Goal: Transaction & Acquisition: Purchase product/service

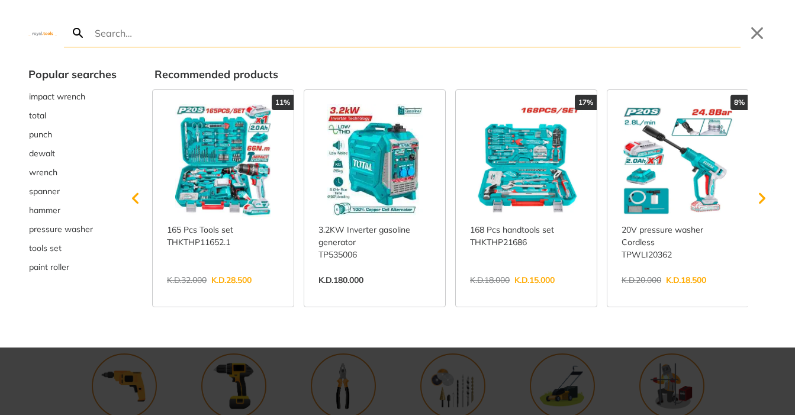
type input "orbital sande"
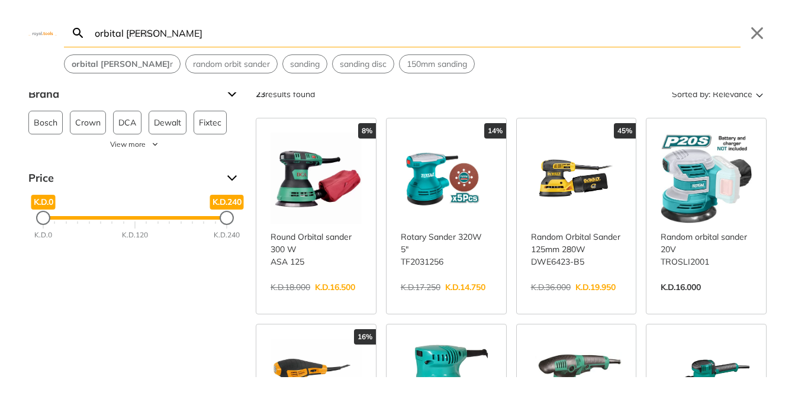
scroll to position [7, 0]
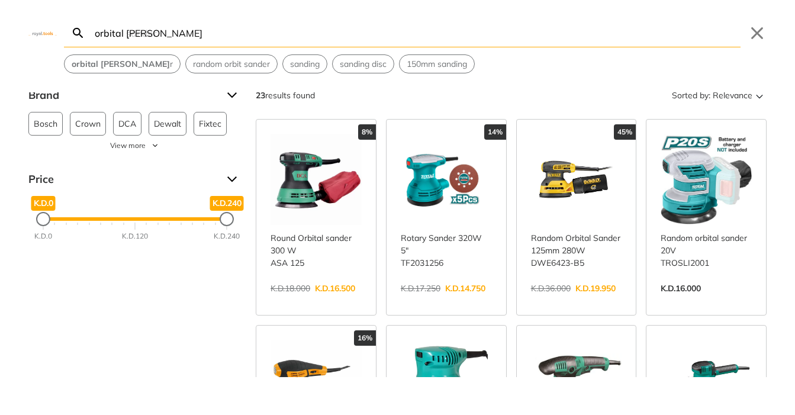
click at [330, 301] on link "View more →" at bounding box center [316, 301] width 91 height 0
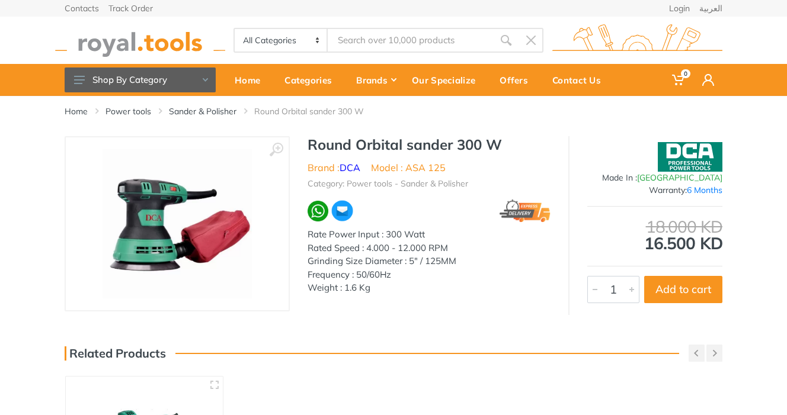
type input "orbital sande"
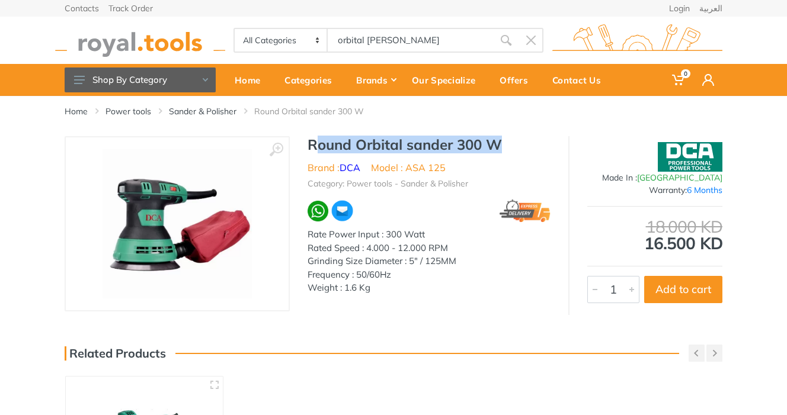
drag, startPoint x: 314, startPoint y: 147, endPoint x: 495, endPoint y: 143, distance: 180.7
click at [495, 143] on h1 "Round Orbital sander 300 W" at bounding box center [428, 144] width 243 height 17
click at [334, 142] on h1 "Round Orbital sander 300 W" at bounding box center [428, 144] width 243 height 17
click at [503, 146] on h1 "Round Orbital sander 300 W" at bounding box center [428, 144] width 243 height 17
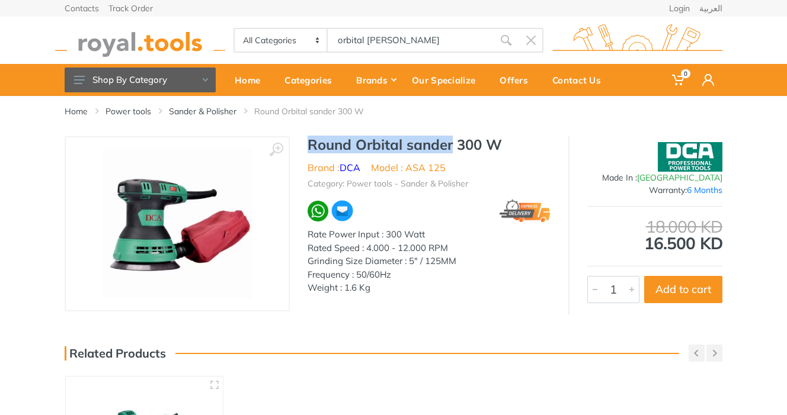
drag, startPoint x: 308, startPoint y: 144, endPoint x: 452, endPoint y: 145, distance: 144.5
click at [452, 145] on h1 "Round Orbital sander 300 W" at bounding box center [428, 144] width 243 height 17
copy h1 "Round Orbital sander"
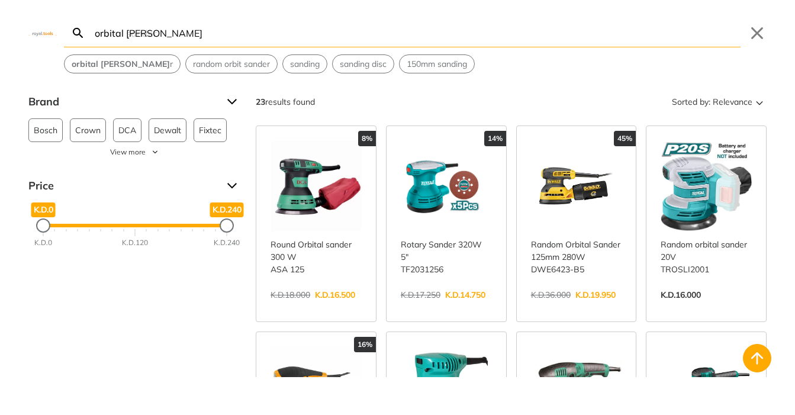
click at [357, 40] on body "0 0" at bounding box center [397, 207] width 795 height 415
click at [159, 30] on input "orbital sande" at bounding box center [416, 33] width 649 height 28
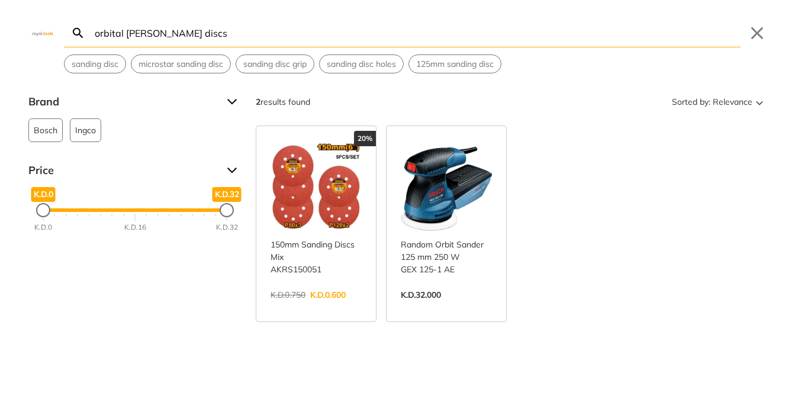
scroll to position [8, 0]
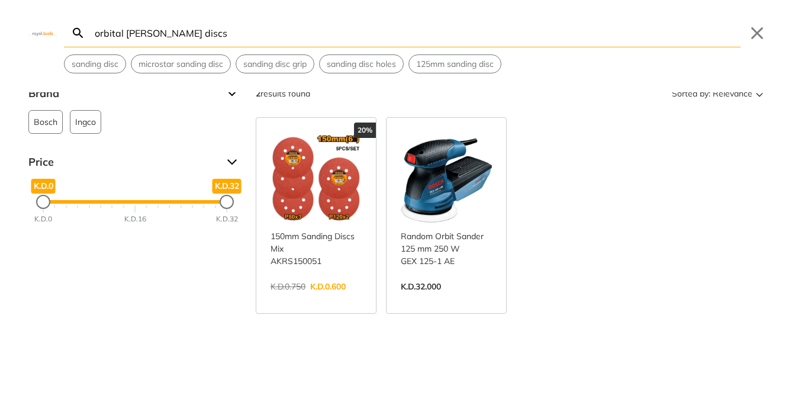
type input "orbital [PERSON_NAME] discs"
click at [342, 299] on link "View more →" at bounding box center [316, 299] width 91 height 0
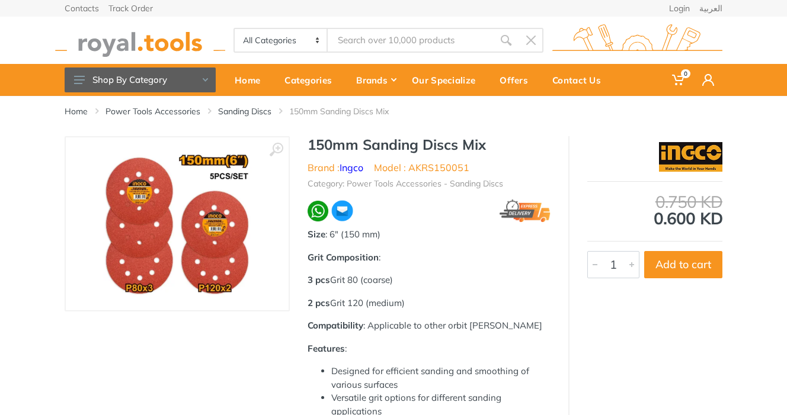
type input "orbital sande discs"
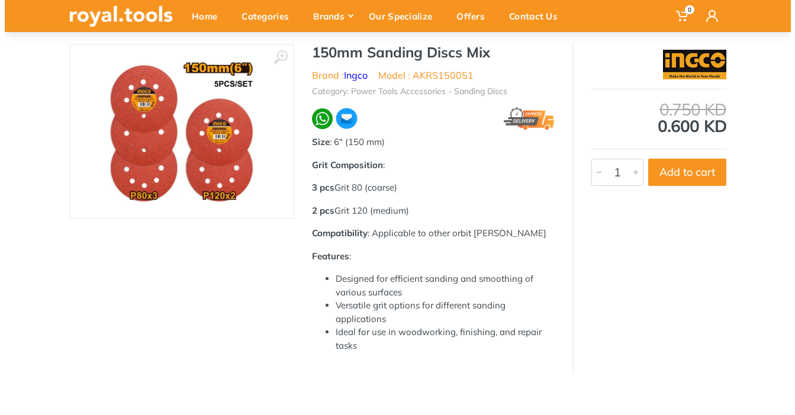
scroll to position [92, 0]
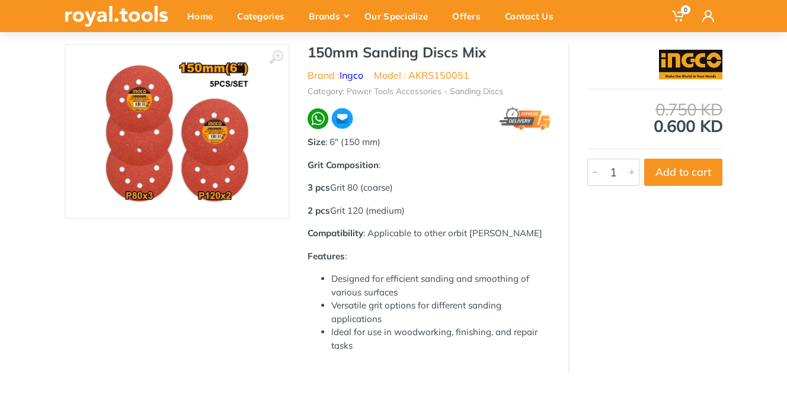
click at [594, 173] on div at bounding box center [595, 172] width 14 height 26
click at [682, 175] on button "Add to cart" at bounding box center [683, 172] width 78 height 27
click at [682, 172] on button "Add to cart" at bounding box center [683, 172] width 78 height 27
click at [629, 173] on div at bounding box center [631, 172] width 14 height 26
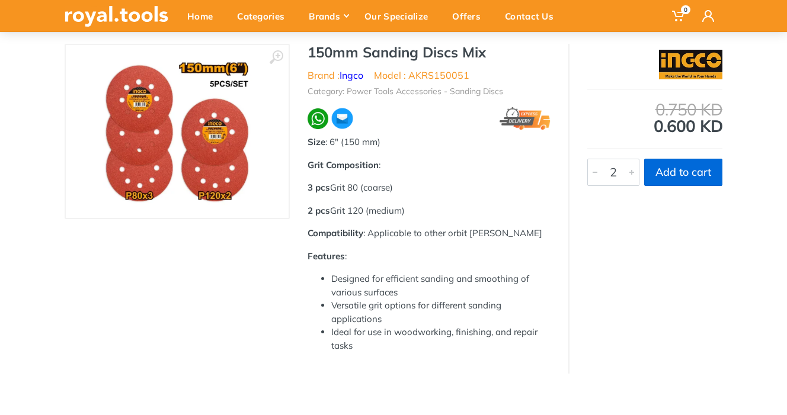
click at [682, 171] on button "Add to cart" at bounding box center [683, 172] width 78 height 27
click at [662, 173] on button "Add to cart" at bounding box center [683, 172] width 78 height 27
click at [664, 179] on button "Add to cart" at bounding box center [683, 172] width 78 height 27
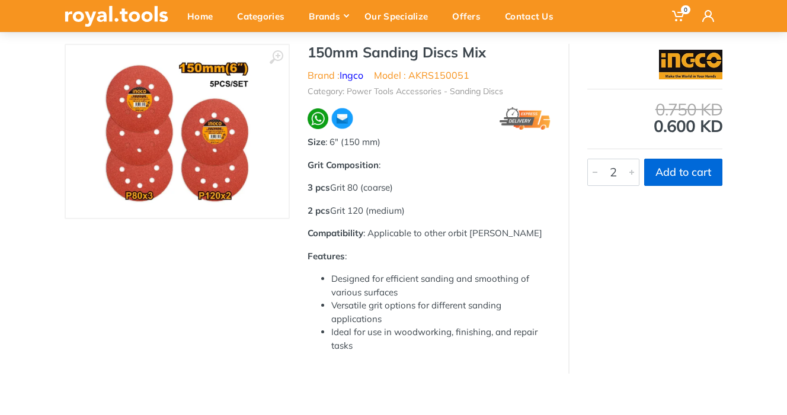
type input "1"
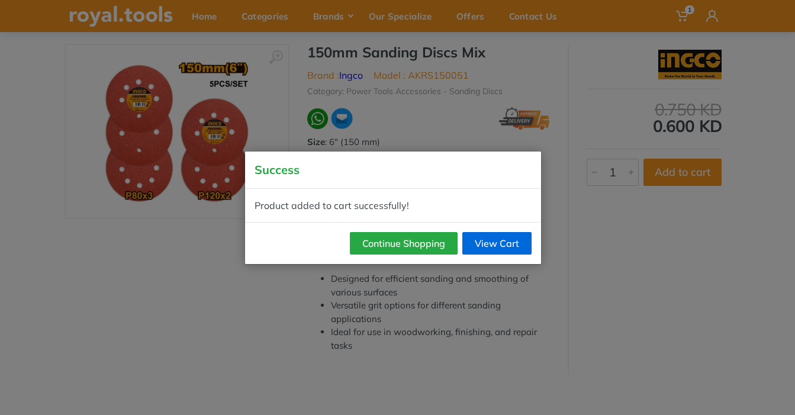
click at [519, 246] on link "View Cart" at bounding box center [497, 243] width 69 height 23
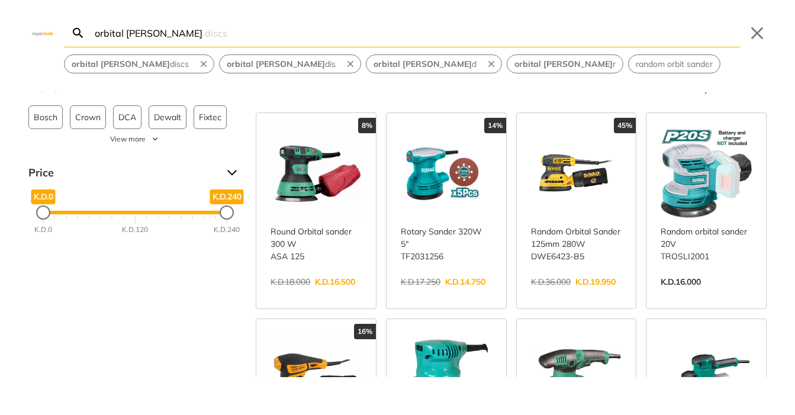
scroll to position [14, 0]
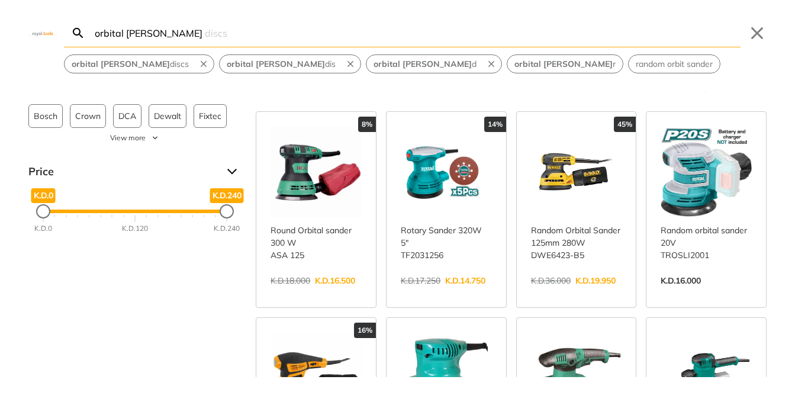
click at [325, 293] on link "View more →" at bounding box center [316, 293] width 91 height 0
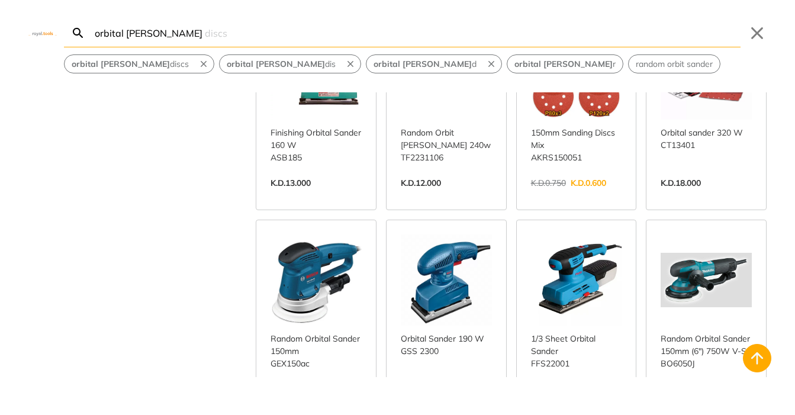
scroll to position [525, 0]
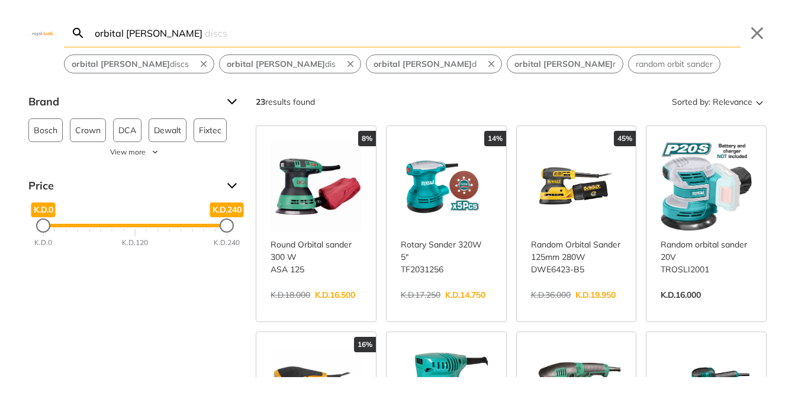
click at [553, 307] on link "View more →" at bounding box center [576, 307] width 91 height 0
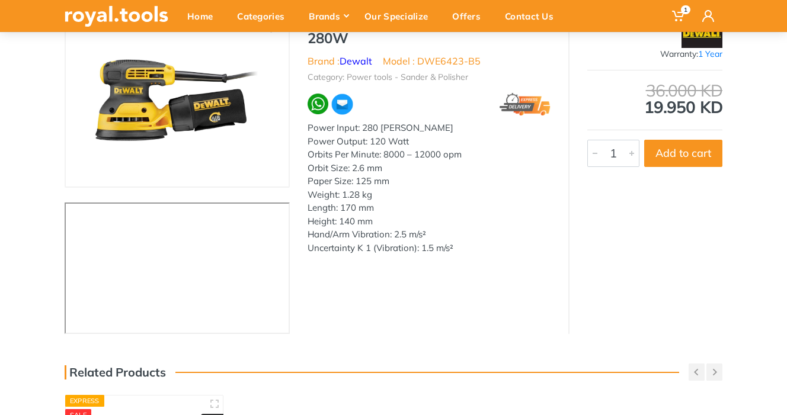
scroll to position [122, 0]
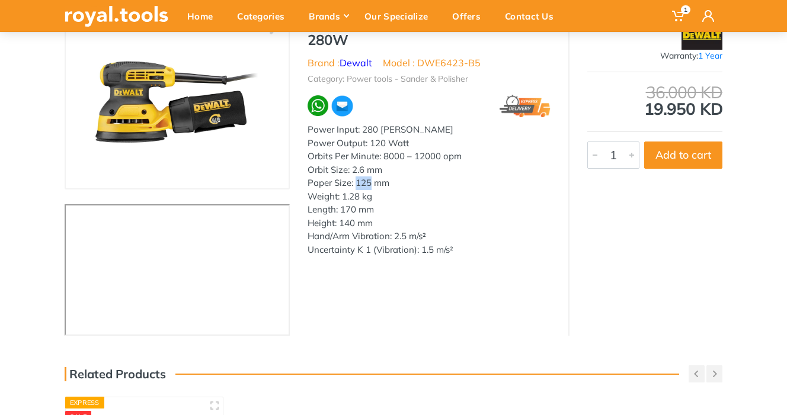
drag, startPoint x: 371, startPoint y: 181, endPoint x: 355, endPoint y: 178, distance: 15.8
click at [355, 178] on div "Power Input: 280 [PERSON_NAME] Power Output: 120 Watt Orbits Per Minute: 8000 –…" at bounding box center [428, 189] width 243 height 133
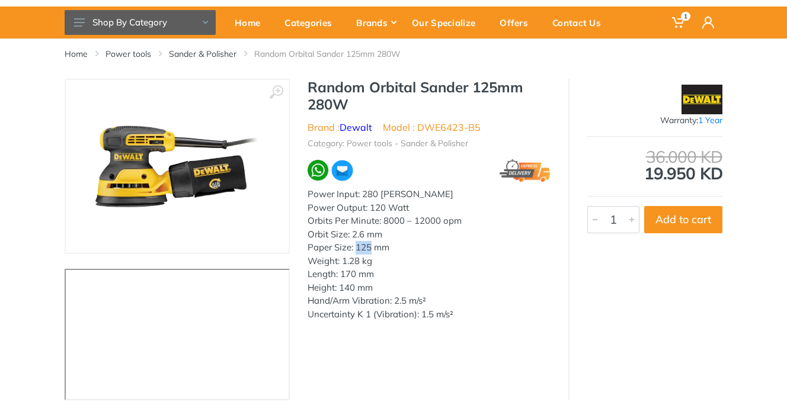
scroll to position [60, 0]
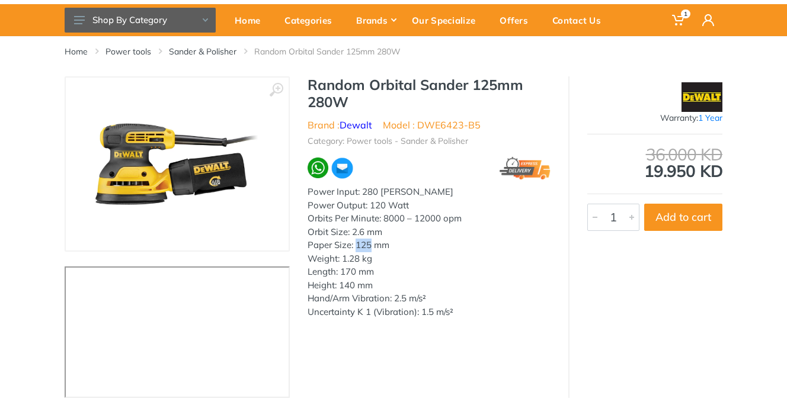
copy div "125"
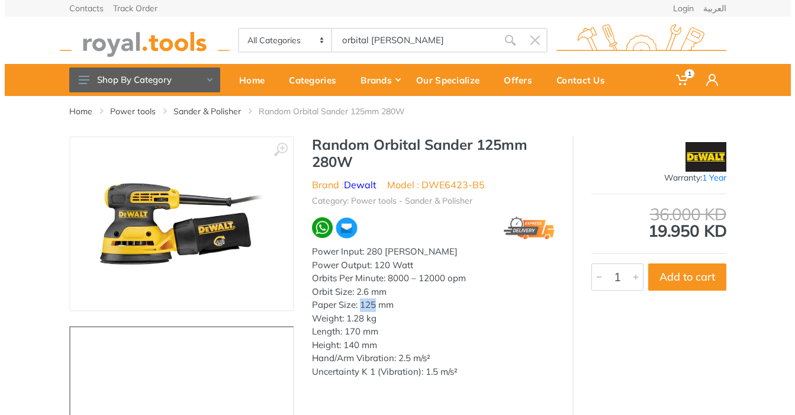
scroll to position [0, 0]
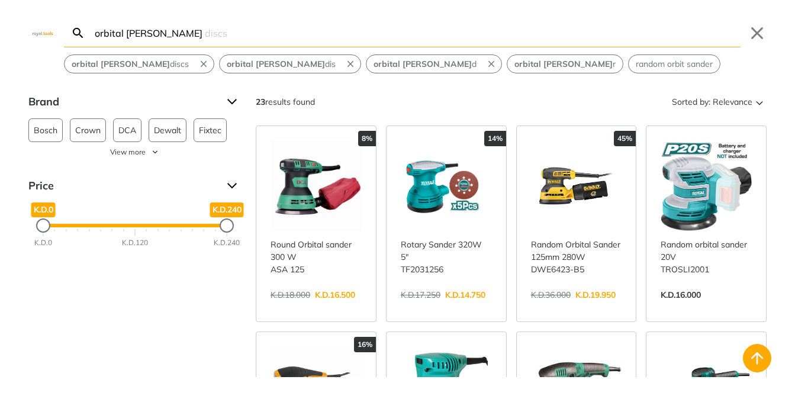
click at [407, 40] on body "1 1" at bounding box center [397, 207] width 795 height 415
click at [575, 307] on link "View more →" at bounding box center [576, 307] width 91 height 0
click at [561, 307] on link "View more →" at bounding box center [576, 307] width 91 height 0
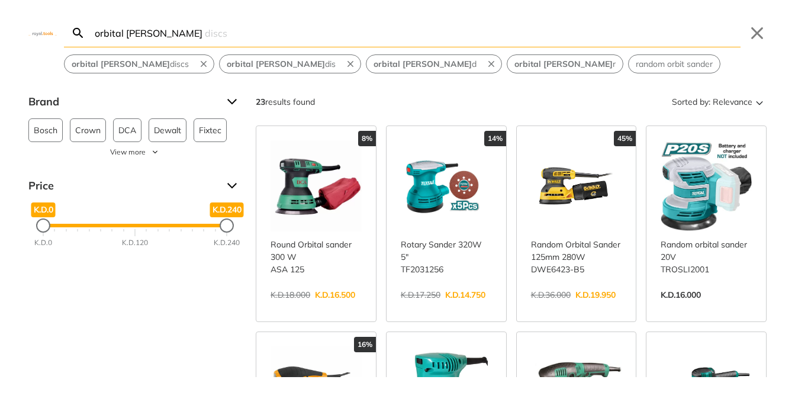
click at [572, 307] on link "View more →" at bounding box center [576, 307] width 91 height 0
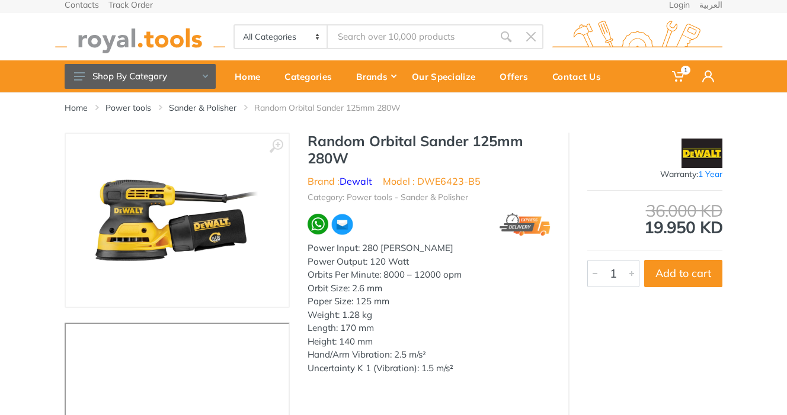
type input "orbital [PERSON_NAME]"
click at [666, 275] on button "Add to cart" at bounding box center [683, 273] width 78 height 27
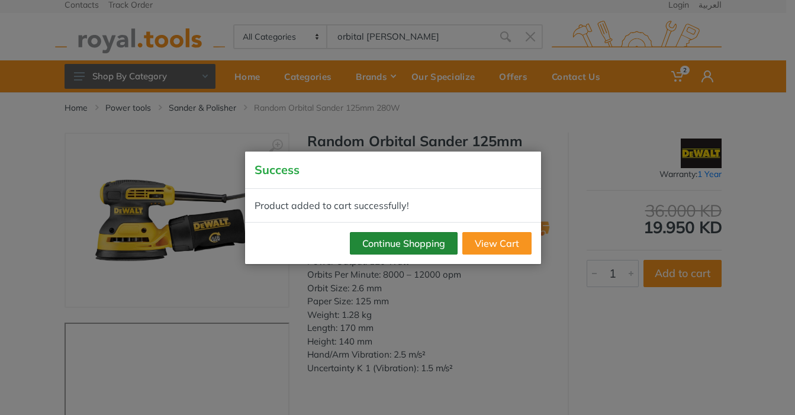
click at [425, 248] on button "Continue Shopping" at bounding box center [404, 243] width 108 height 23
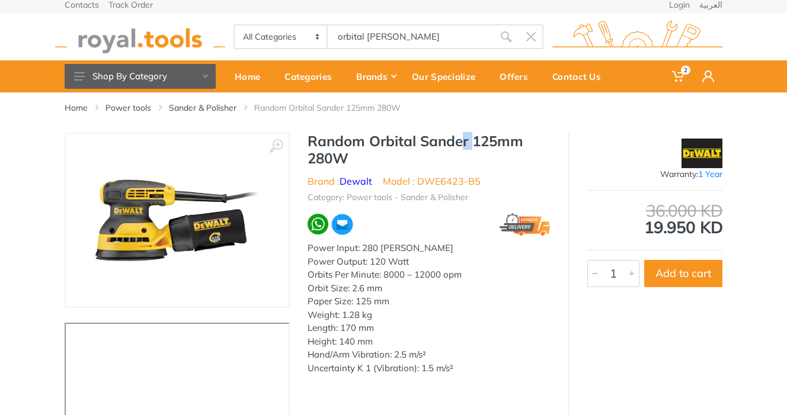
drag, startPoint x: 476, startPoint y: 140, endPoint x: 460, endPoint y: 139, distance: 15.4
click at [460, 139] on h1 "Random Orbital Sander 125mm 280W" at bounding box center [428, 150] width 243 height 34
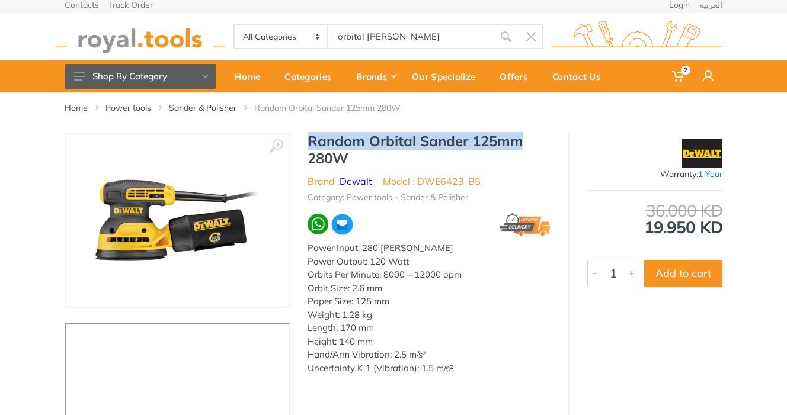
drag, startPoint x: 307, startPoint y: 138, endPoint x: 553, endPoint y: 141, distance: 245.8
click at [553, 141] on div "Random Orbital Sander 125mm 280W Brand : Dewalt Model : DWE6423-B5 Category: Po…" at bounding box center [429, 257] width 278 height 249
copy h1 "Random Orbital Sander 125mm"
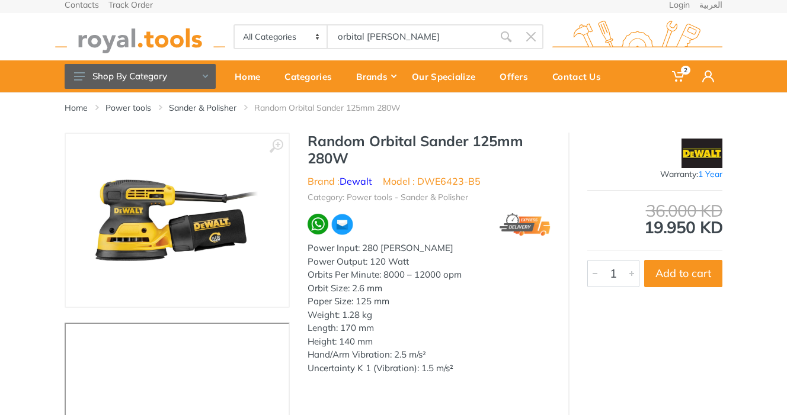
click at [387, 38] on body "2 2" at bounding box center [393, 203] width 787 height 415
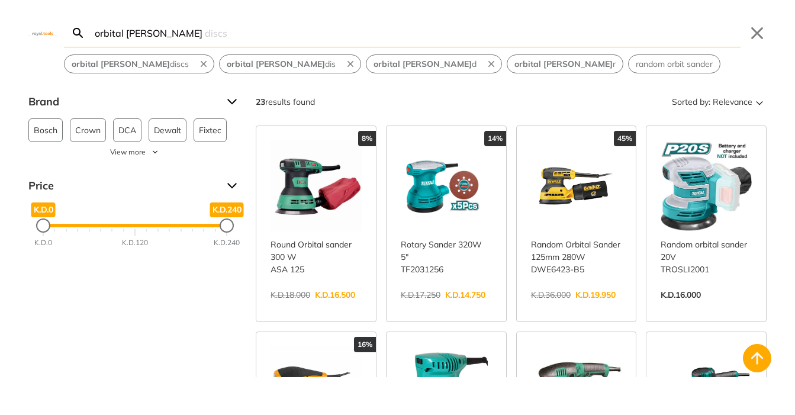
click at [387, 38] on input "orbital [PERSON_NAME]" at bounding box center [416, 33] width 649 height 28
paste input "Random Orbital Sander 125mm"
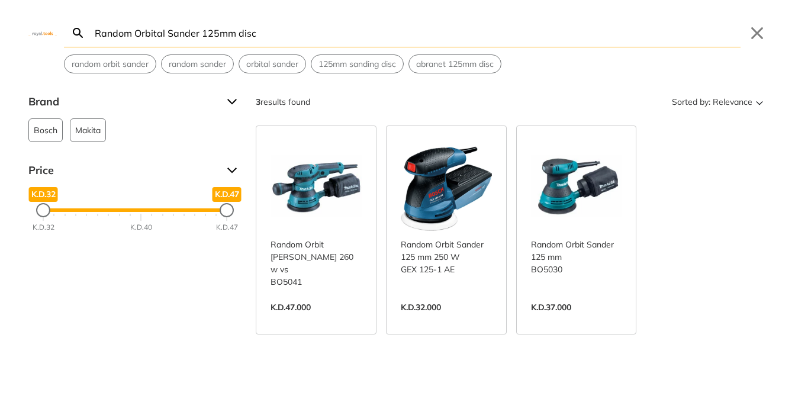
type input "Random Orbital Sander 125mm disc"
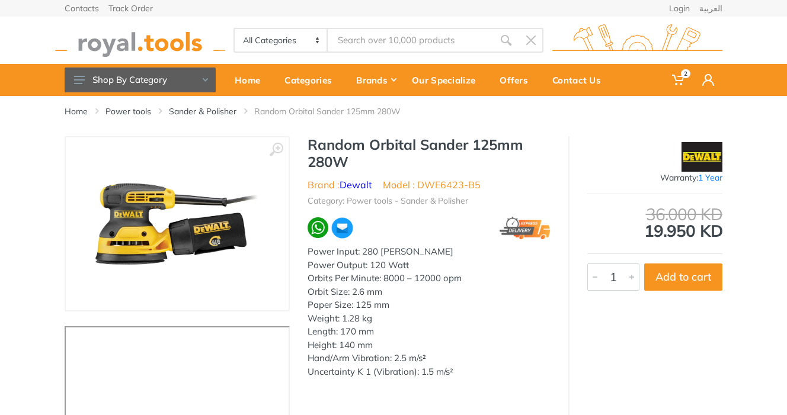
type input "Random Orbital Sander 125mm disc"
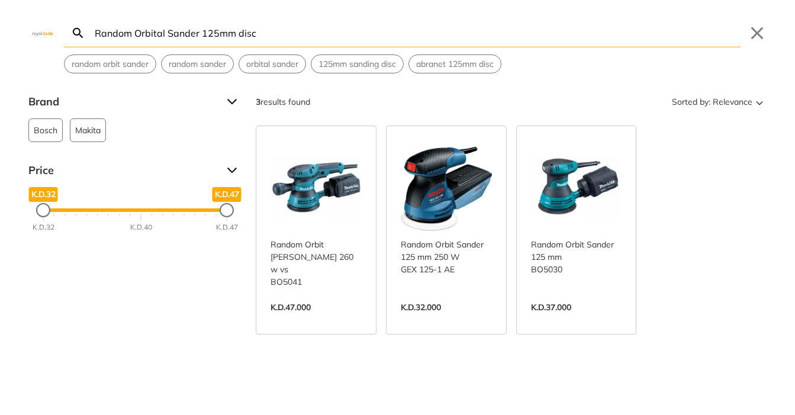
click at [234, 38] on input "Random Orbital Sander 125mm disc" at bounding box center [416, 33] width 649 height 28
drag, startPoint x: 235, startPoint y: 34, endPoint x: 204, endPoint y: 29, distance: 31.3
click at [204, 29] on input "Random Orbital Sander 125mm disc" at bounding box center [416, 33] width 649 height 28
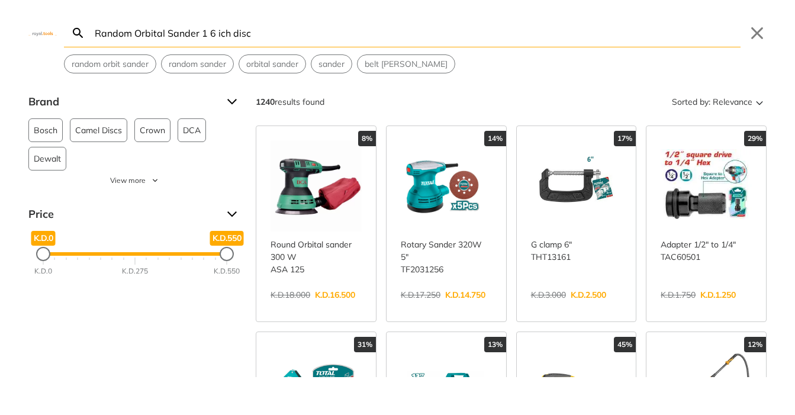
type input "Random Orbital Sander 1 6 ich disc"
click at [285, 35] on input "Random Orbital Sander 1 6 ich disc" at bounding box center [416, 33] width 649 height 28
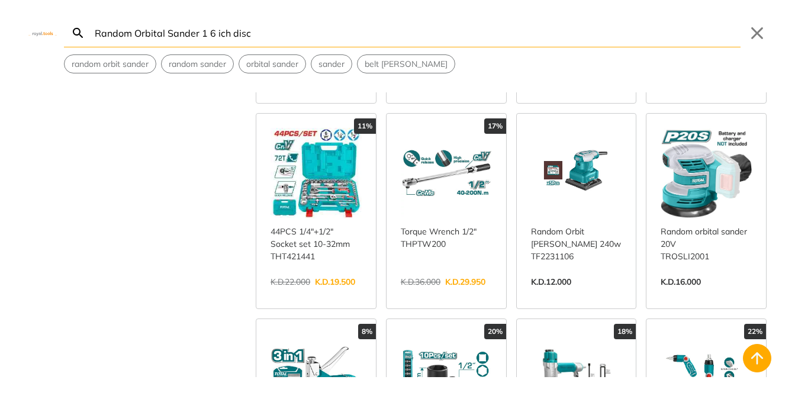
scroll to position [425, 0]
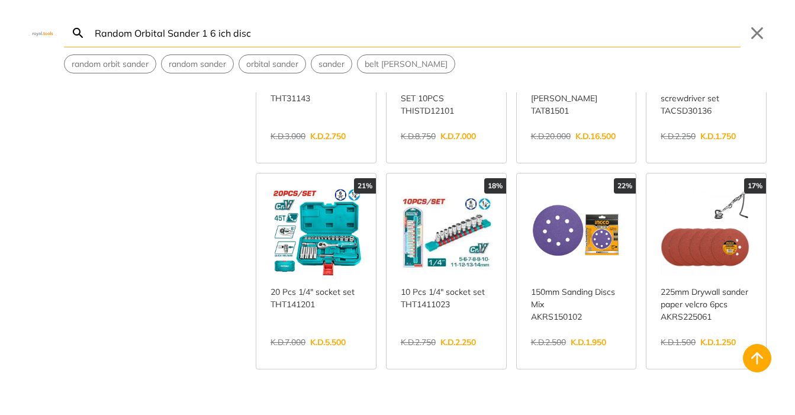
scroll to position [777, 0]
click at [577, 354] on link "View more →" at bounding box center [576, 354] width 91 height 0
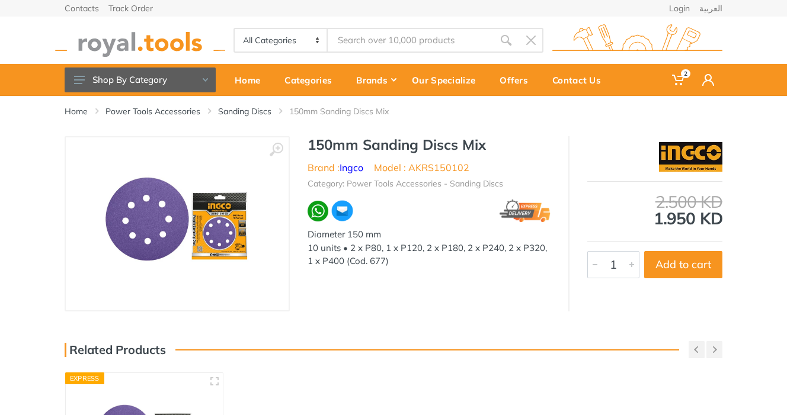
type input "Random Orbital Sander 1 6 ich disc"
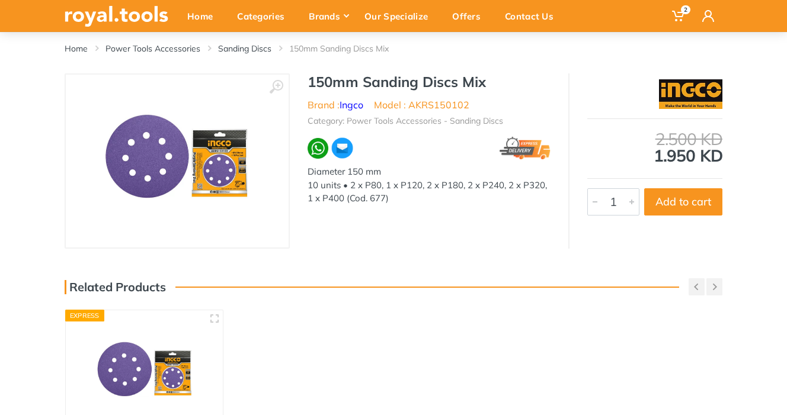
scroll to position [62, 0]
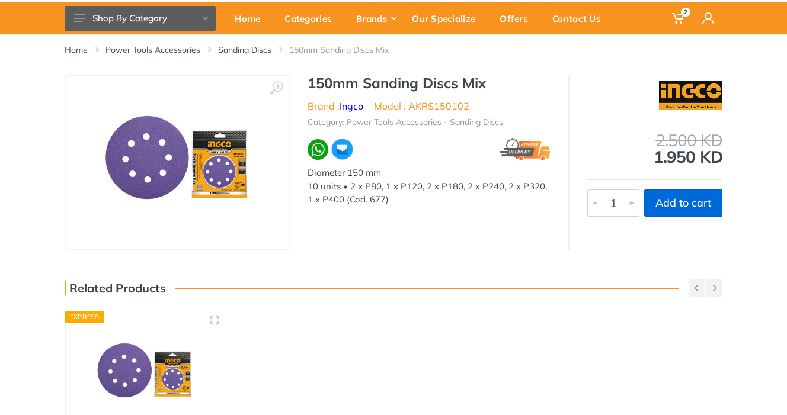
click at [686, 207] on button "Add to cart" at bounding box center [683, 203] width 78 height 27
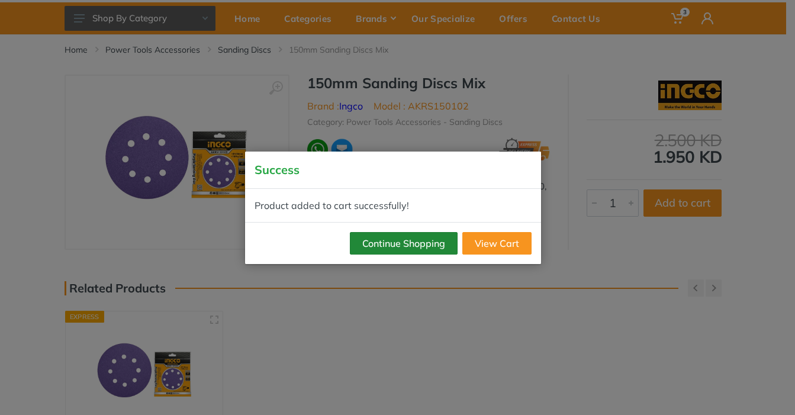
click at [408, 243] on button "Continue Shopping" at bounding box center [404, 243] width 108 height 23
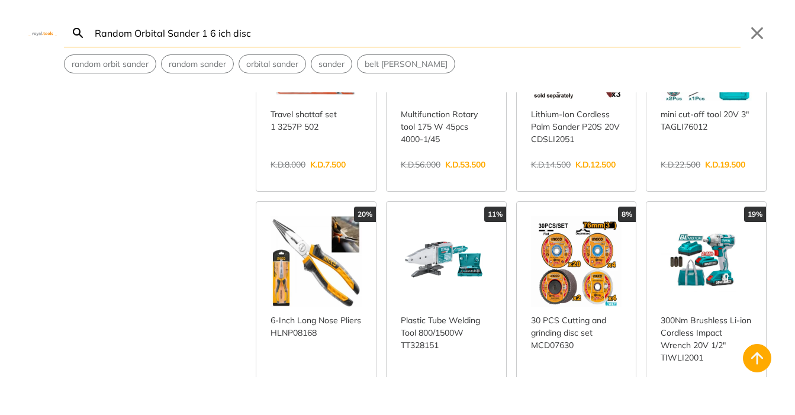
scroll to position [1450, 0]
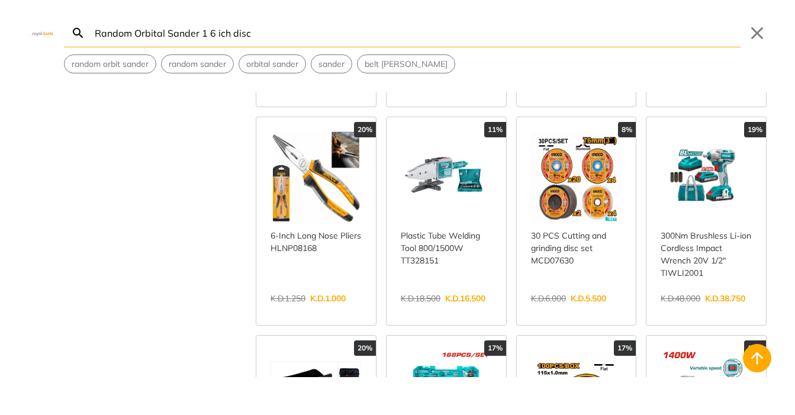
click at [557, 311] on link "View more →" at bounding box center [576, 311] width 91 height 0
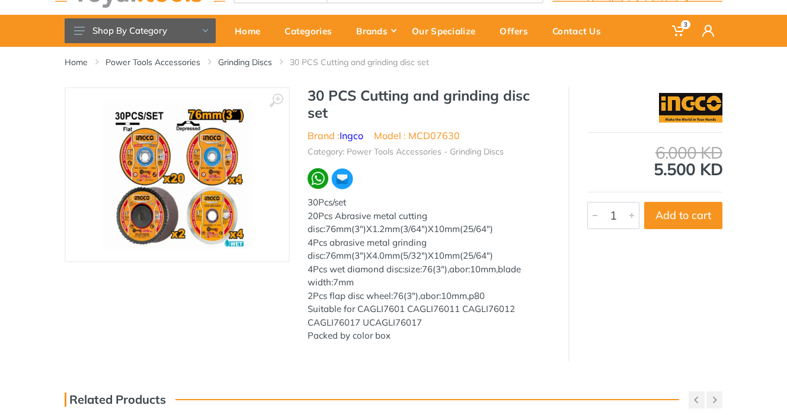
scroll to position [49, 0]
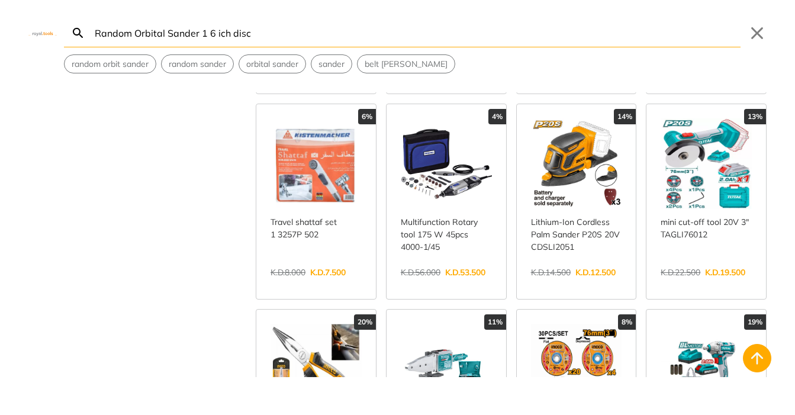
scroll to position [1259, 0]
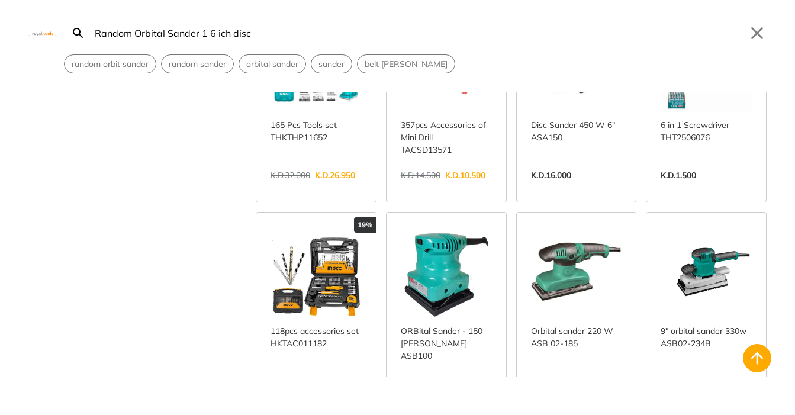
scroll to position [2618, 0]
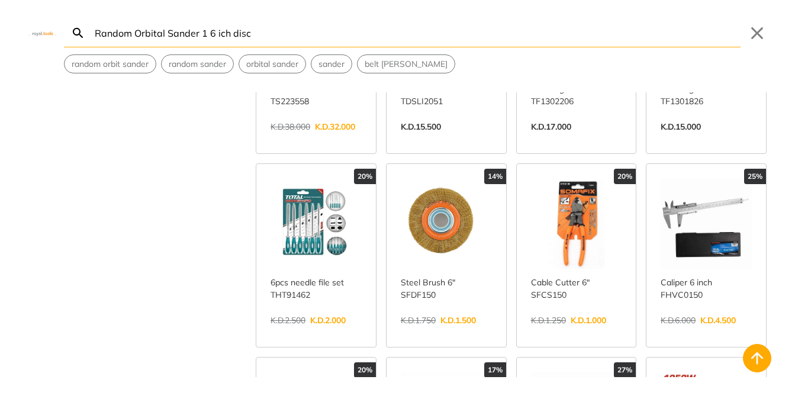
scroll to position [3477, 0]
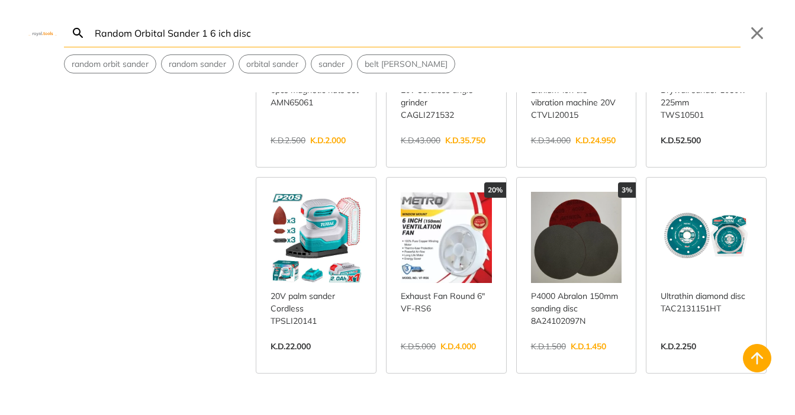
scroll to position [3904, 0]
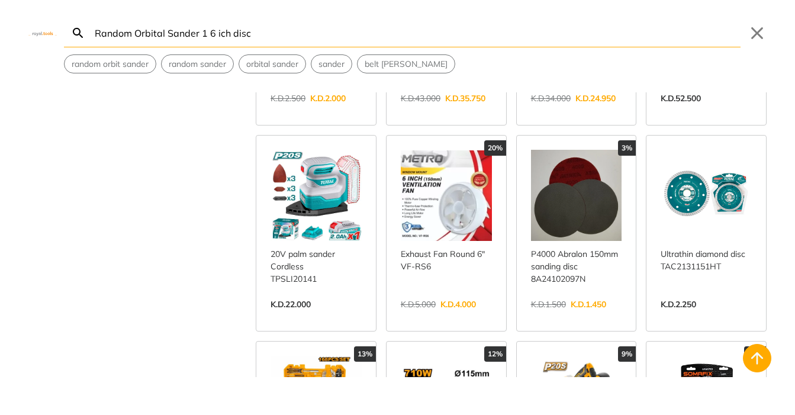
click at [717, 317] on link "View more →" at bounding box center [706, 317] width 91 height 0
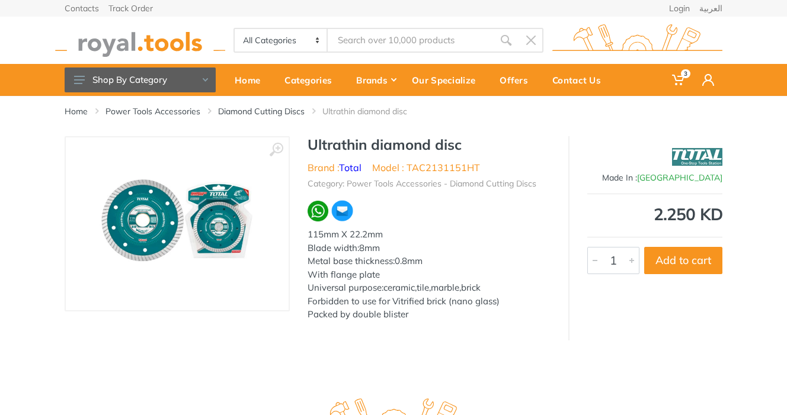
type input "Random Orbital Sander 1 6 ich disc"
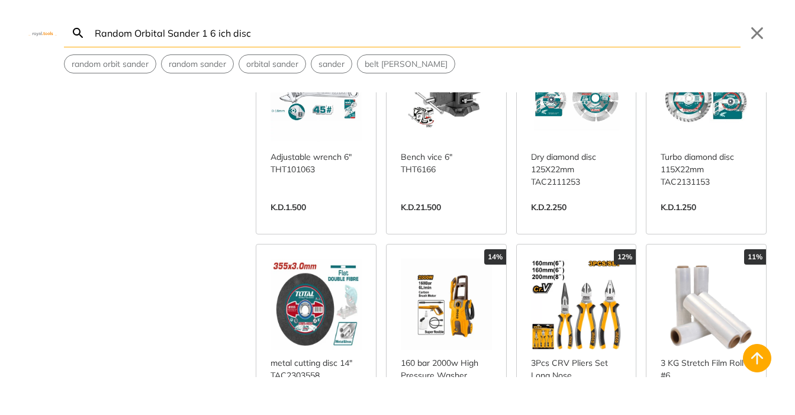
scroll to position [4607, 0]
click at [219, 31] on input "Random Orbital Sander 1 6 ich disc" at bounding box center [416, 33] width 649 height 28
drag, startPoint x: 202, startPoint y: 30, endPoint x: 230, endPoint y: 32, distance: 28.5
click at [230, 32] on input "Random Orbital Sander 1 6 ich disc" at bounding box center [416, 33] width 649 height 28
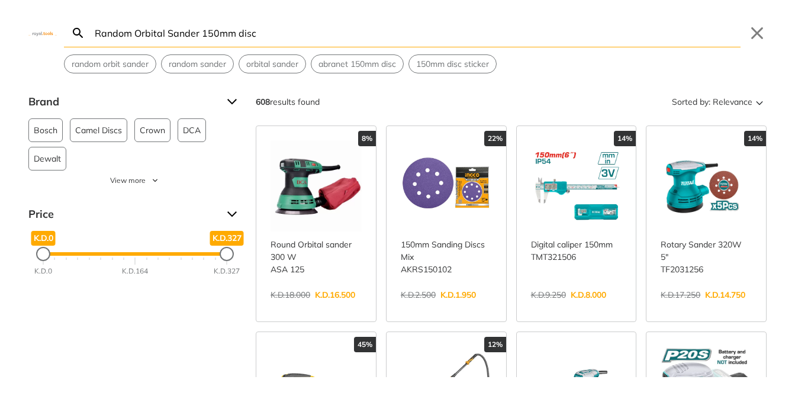
type input "Random Orbital Sander 150mm disc"
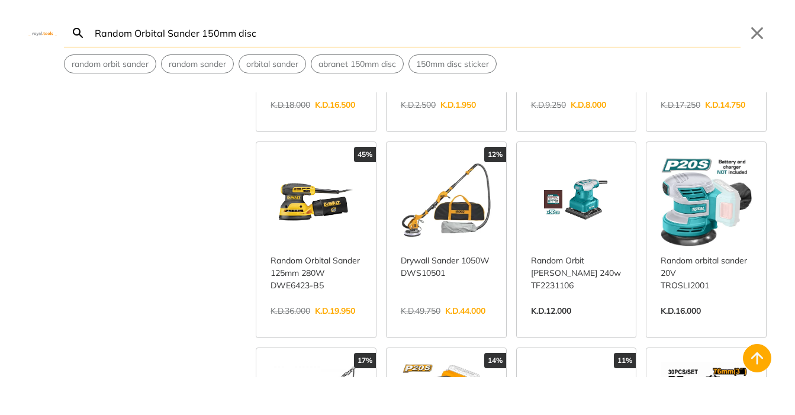
scroll to position [188, 0]
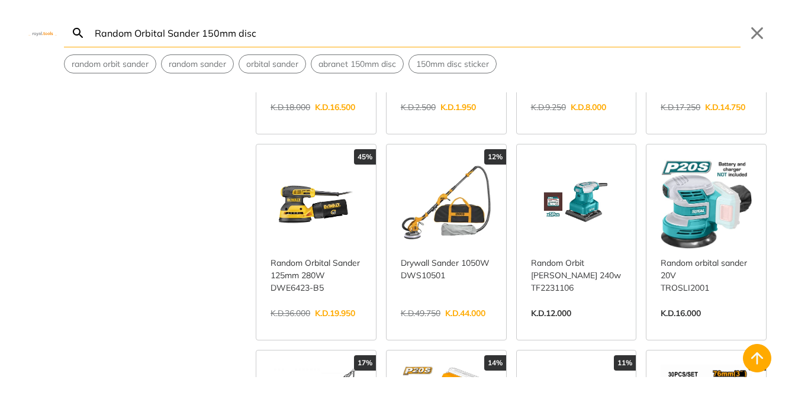
click at [288, 326] on link "View more →" at bounding box center [316, 326] width 91 height 0
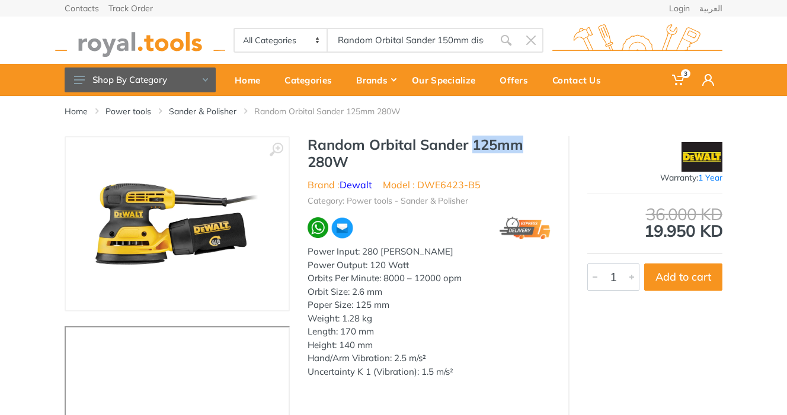
drag, startPoint x: 476, startPoint y: 143, endPoint x: 535, endPoint y: 143, distance: 59.8
click at [535, 143] on h1 "Random Orbital Sander 125mm 280W" at bounding box center [428, 153] width 243 height 34
copy h1 "125mm"
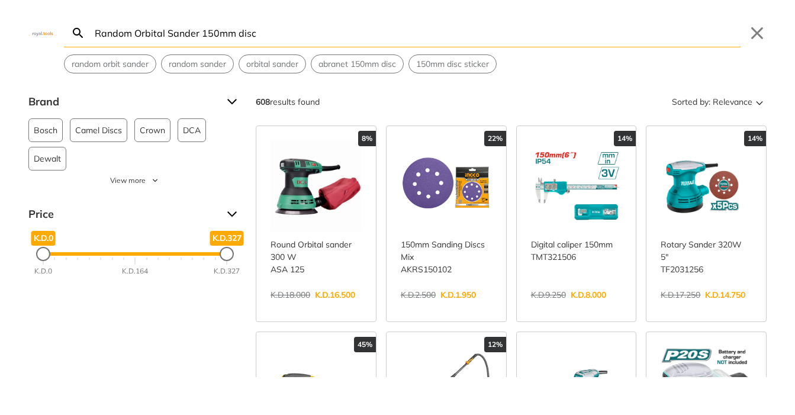
click at [446, 39] on body "3 3" at bounding box center [397, 207] width 795 height 415
drag, startPoint x: 217, startPoint y: 31, endPoint x: 208, endPoint y: 31, distance: 9.5
click at [208, 31] on input "Random Orbital Sander 150mm disc" at bounding box center [416, 33] width 649 height 28
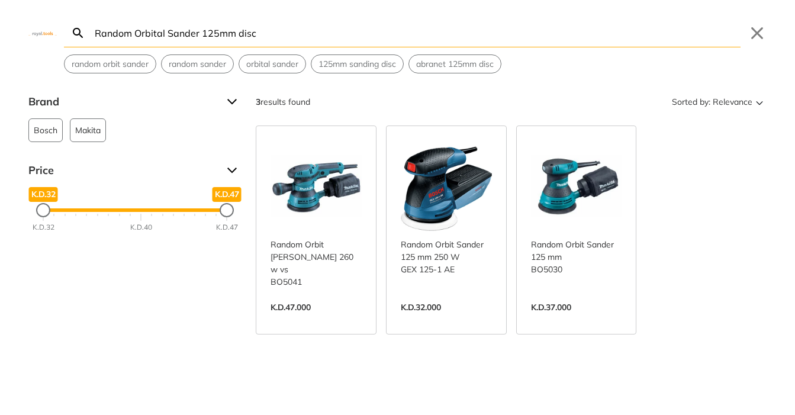
type input "Random Orbital Sander 125mm disc"
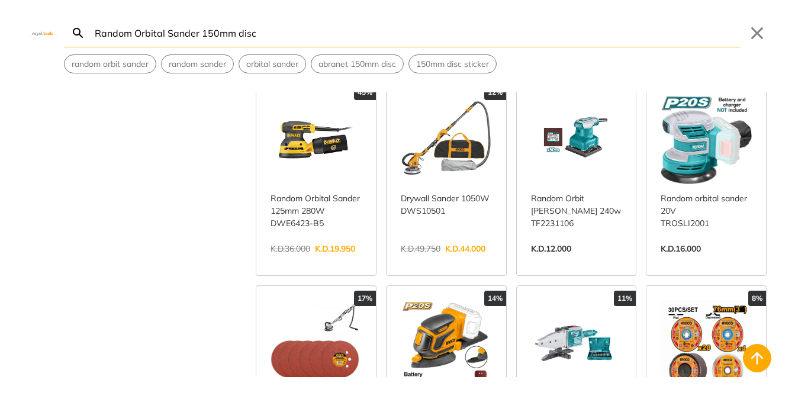
scroll to position [253, 0]
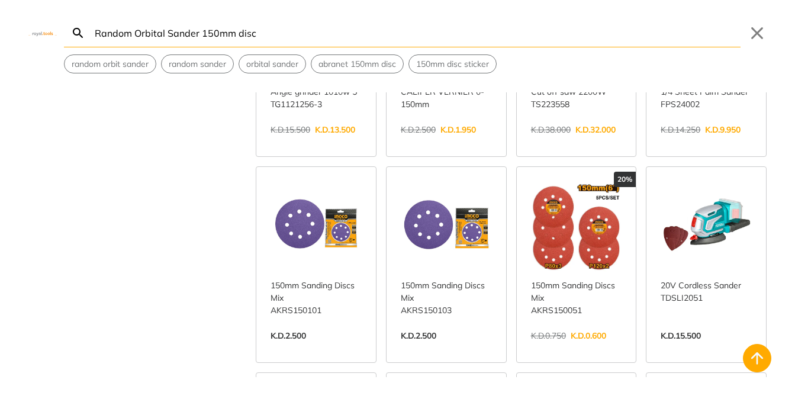
scroll to position [1401, 0]
click at [597, 348] on link "View more →" at bounding box center [576, 348] width 91 height 0
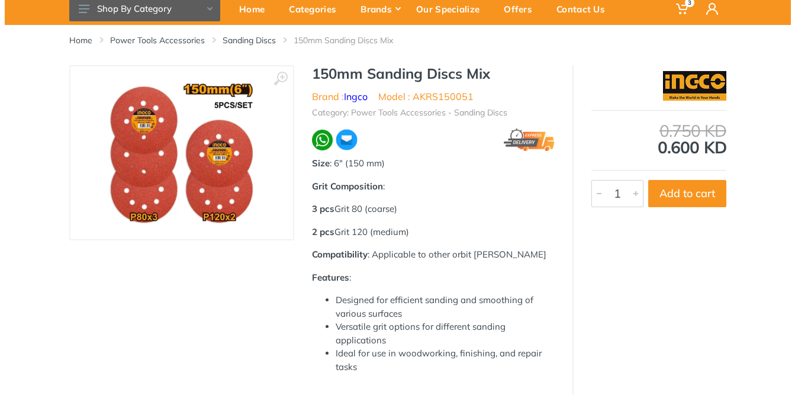
scroll to position [61, 0]
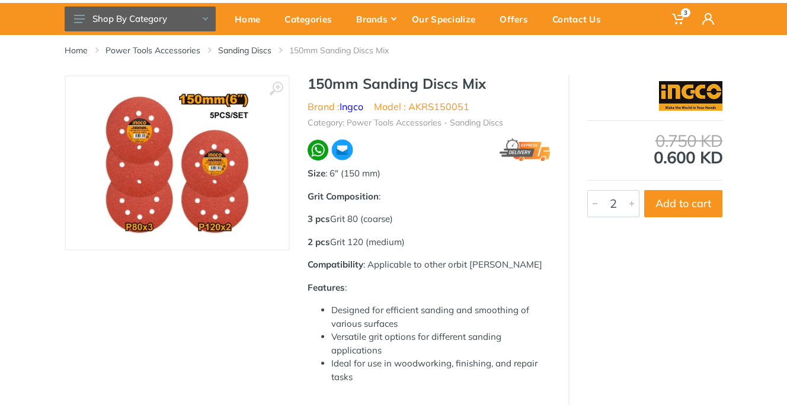
click at [632, 200] on div at bounding box center [631, 204] width 14 height 26
click at [631, 204] on div at bounding box center [631, 204] width 14 height 26
click at [630, 205] on div at bounding box center [631, 204] width 14 height 26
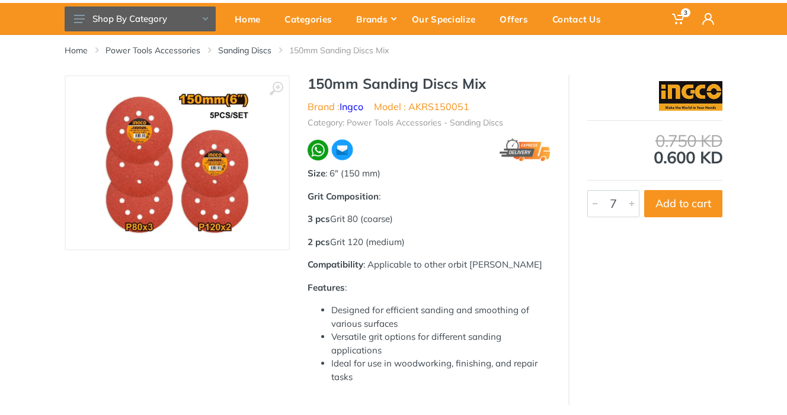
click at [630, 205] on div at bounding box center [631, 204] width 14 height 26
click at [595, 199] on div at bounding box center [595, 204] width 14 height 26
click at [629, 204] on div at bounding box center [631, 204] width 14 height 26
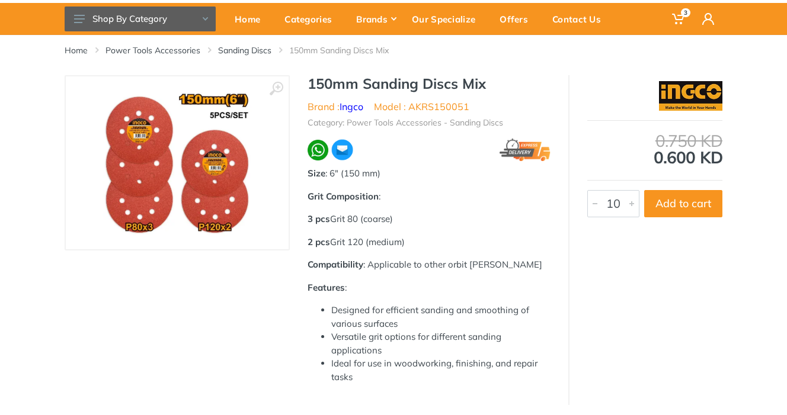
click at [629, 204] on div at bounding box center [631, 204] width 14 height 26
click at [693, 203] on button "Add to cart" at bounding box center [683, 203] width 78 height 27
type input "1"
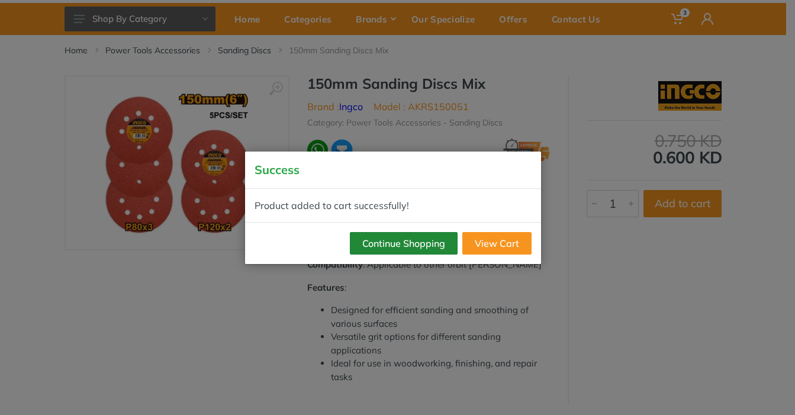
click at [396, 243] on button "Continue Shopping" at bounding box center [404, 243] width 108 height 23
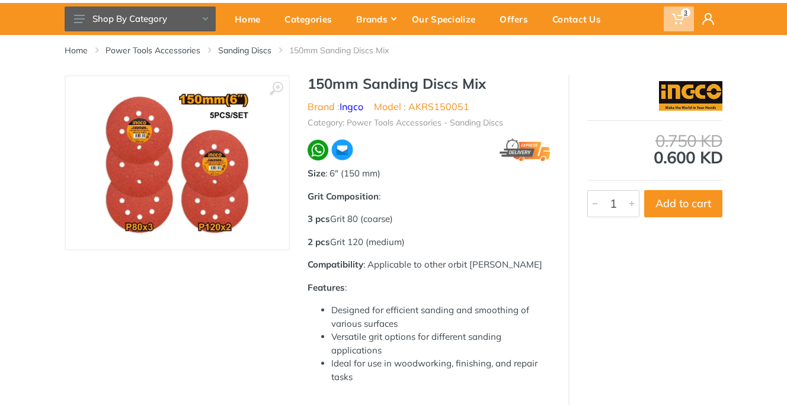
click at [685, 14] on span "3" at bounding box center [685, 12] width 9 height 9
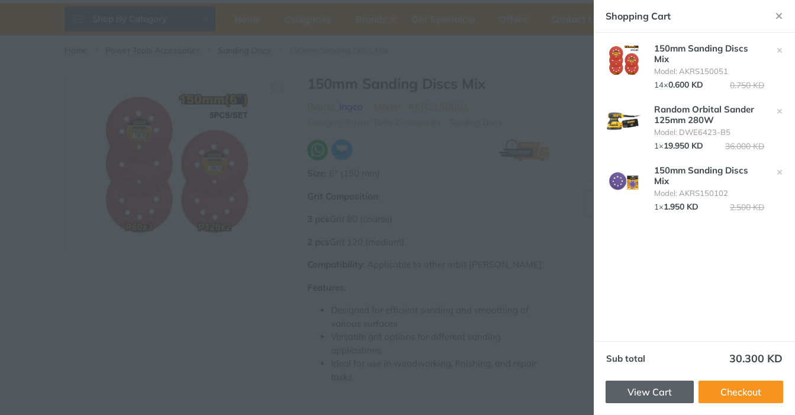
click at [654, 392] on link "View Cart" at bounding box center [650, 392] width 88 height 23
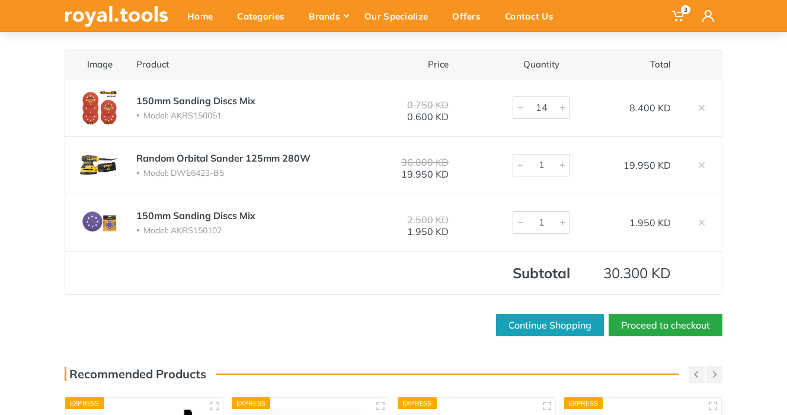
scroll to position [88, 0]
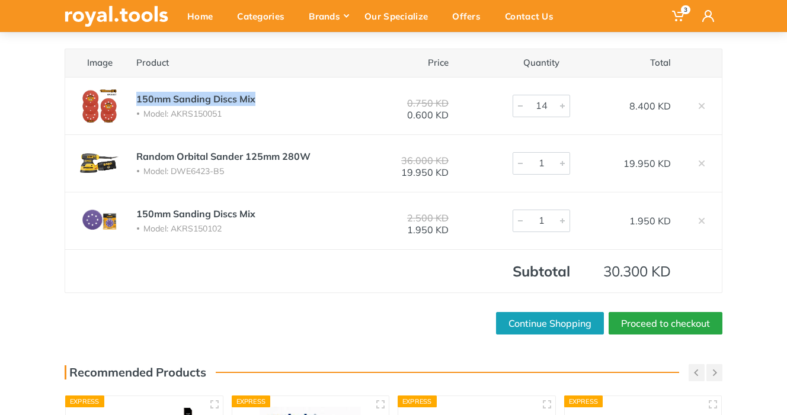
drag, startPoint x: 290, startPoint y: 95, endPoint x: 134, endPoint y: 93, distance: 155.2
click at [134, 93] on td "150mm Sanding Discs Mix Model: AKRS150051" at bounding box center [242, 105] width 233 height 57
copy link "150mm Sanding Discs Mix"
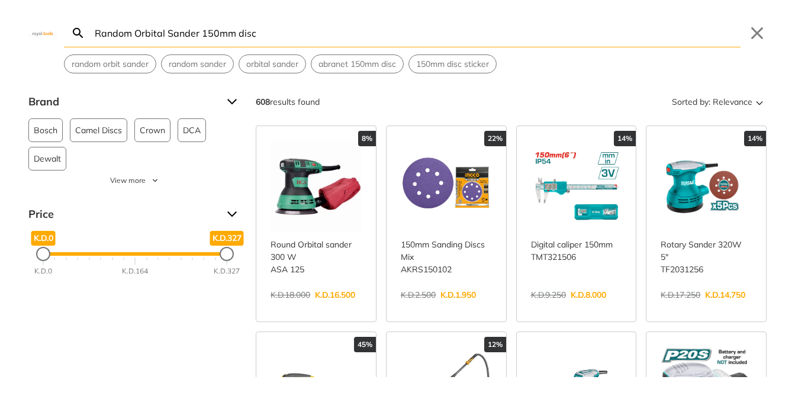
drag, startPoint x: 239, startPoint y: 33, endPoint x: 271, endPoint y: 33, distance: 32.0
click at [271, 33] on input "Random Orbital Sander 150mm disc" at bounding box center [416, 33] width 649 height 28
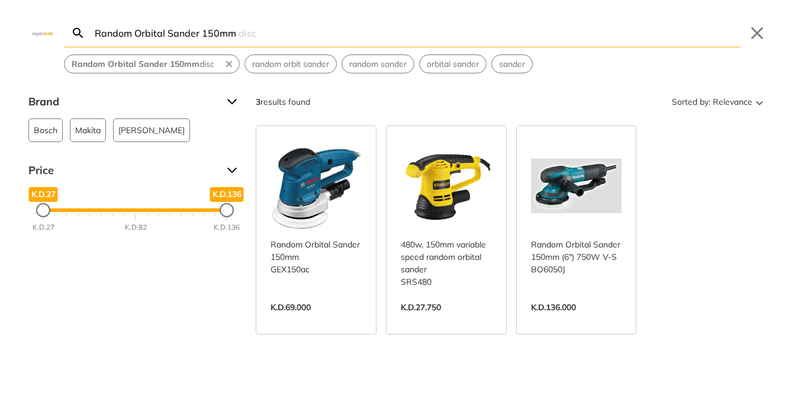
type input "Random Orbital Sander 150mm"
click at [463, 320] on link "View more →" at bounding box center [446, 320] width 91 height 0
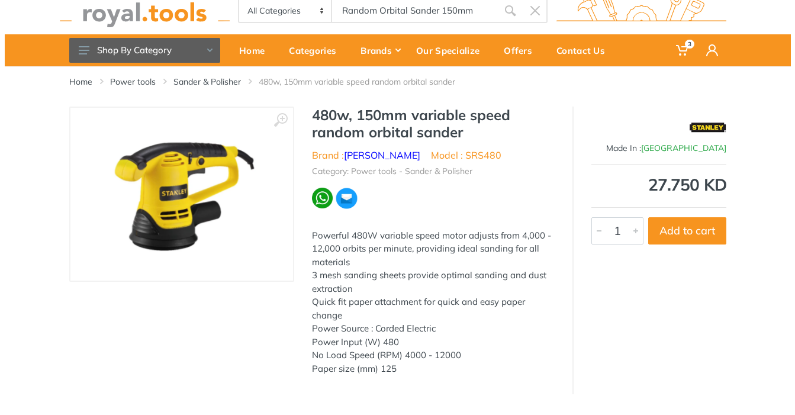
scroll to position [31, 0]
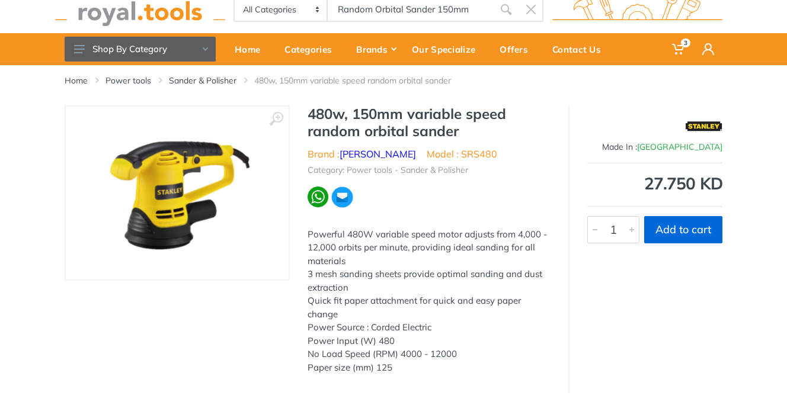
click at [681, 232] on button "Add to cart" at bounding box center [683, 229] width 78 height 27
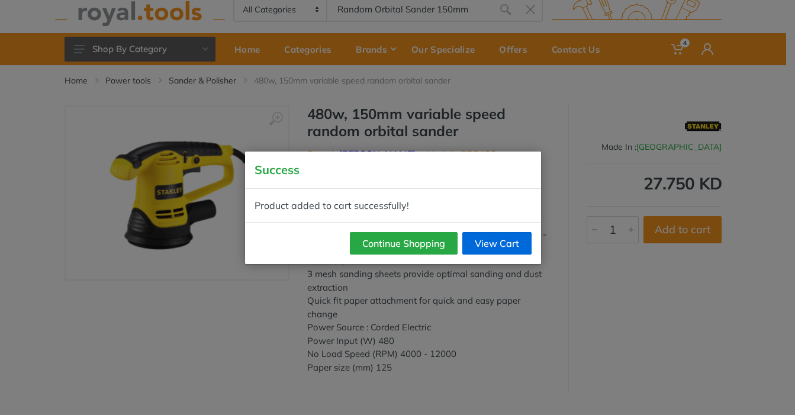
drag, startPoint x: 416, startPoint y: 240, endPoint x: 519, endPoint y: 237, distance: 102.5
click at [519, 237] on div "Continue Shopping View Cart" at bounding box center [393, 243] width 296 height 42
click at [519, 237] on link "View Cart" at bounding box center [497, 243] width 69 height 23
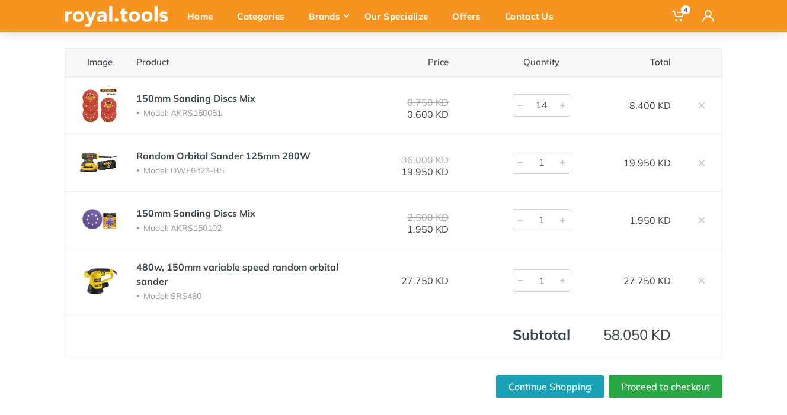
scroll to position [80, 0]
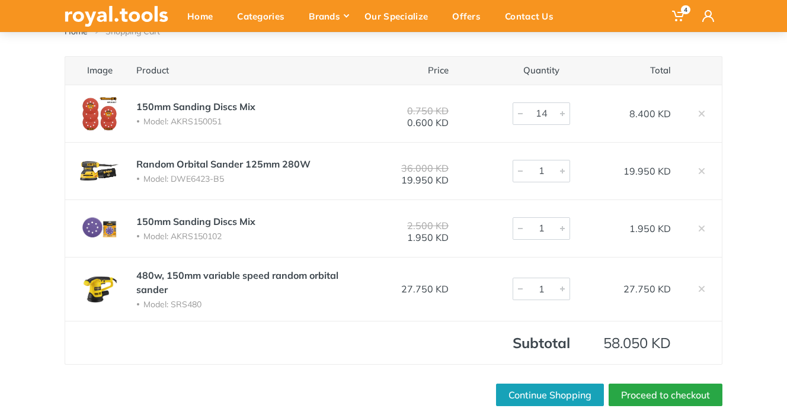
click at [519, 169] on div at bounding box center [520, 171] width 14 height 21
click at [701, 168] on icon at bounding box center [701, 171] width 7 height 7
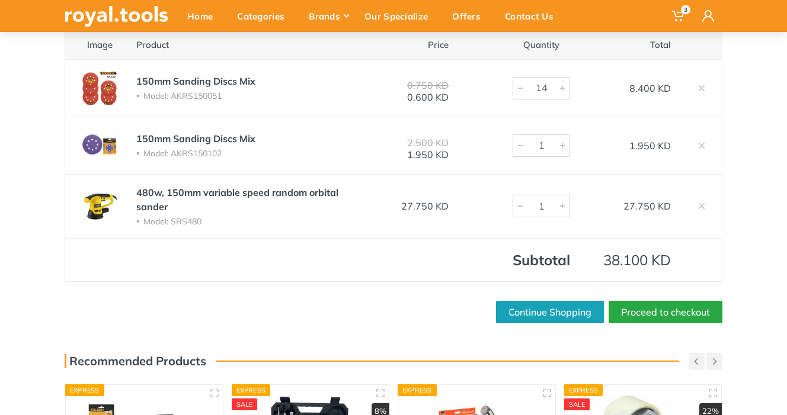
scroll to position [107, 0]
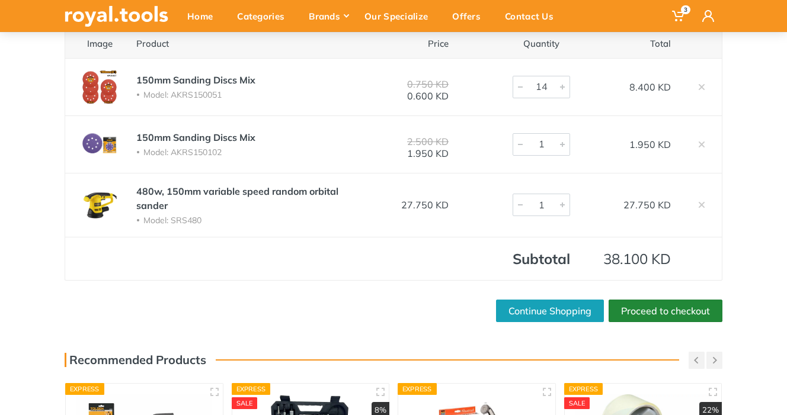
click at [675, 310] on link "Proceed to checkout" at bounding box center [665, 311] width 114 height 23
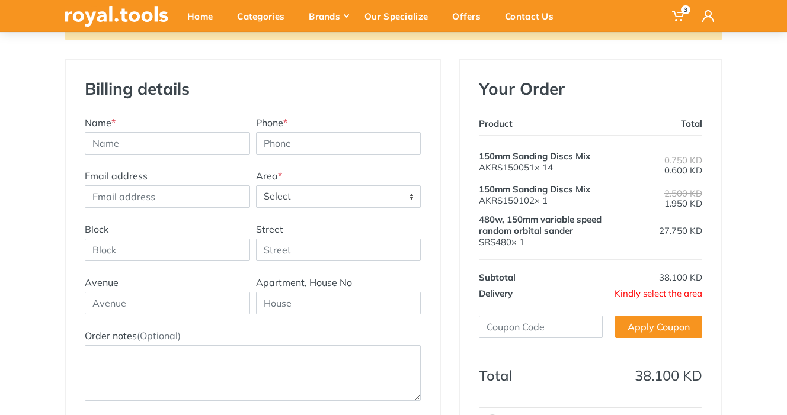
scroll to position [163, 0]
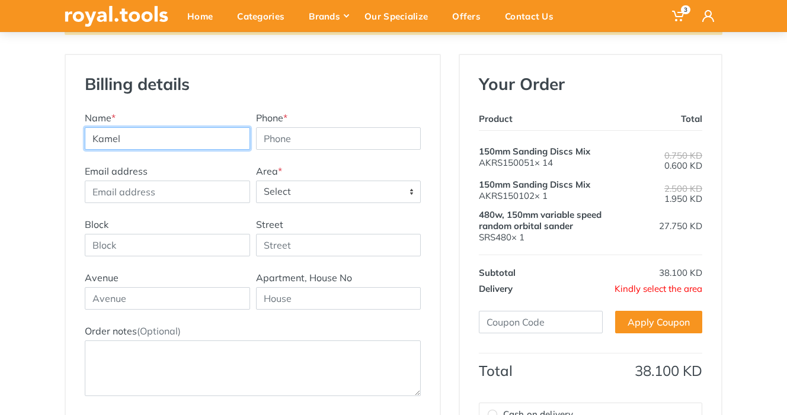
click at [151, 143] on input "Kamel" at bounding box center [167, 138] width 165 height 23
type input "[PERSON_NAME]"
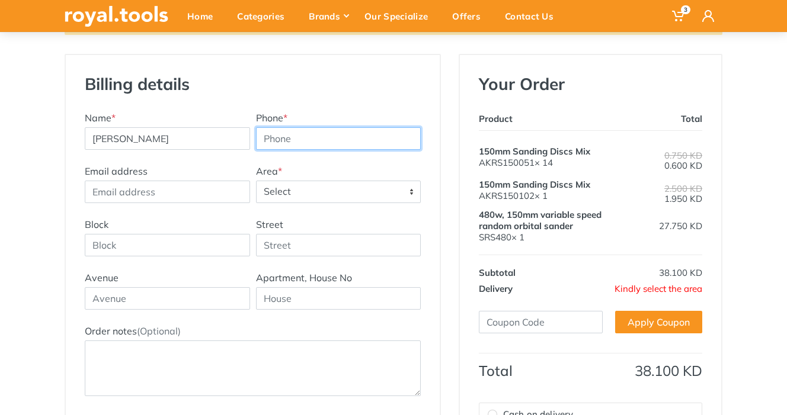
click at [285, 139] on input "Phone *" at bounding box center [338, 138] width 165 height 23
type input "99680043"
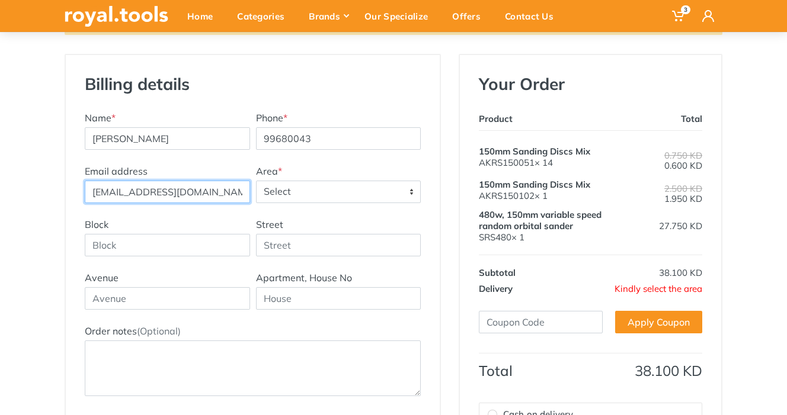
type input "farrajk@gmail.com"
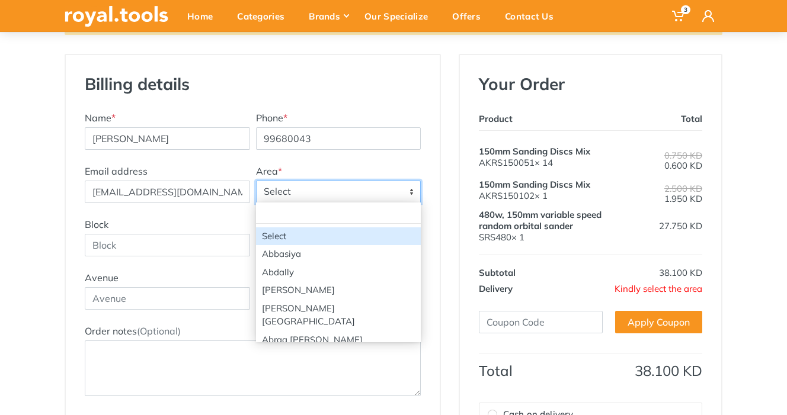
click at [293, 190] on span "Select" at bounding box center [338, 191] width 164 height 21
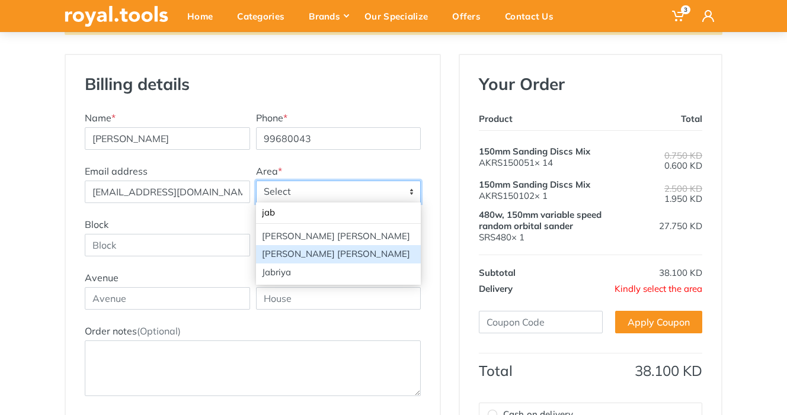
type input "jab"
select select "92"
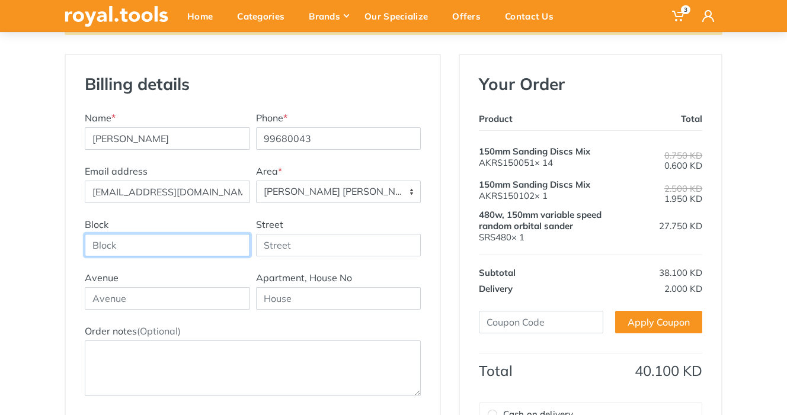
click at [144, 246] on input "Block" at bounding box center [167, 245] width 165 height 23
type input "6"
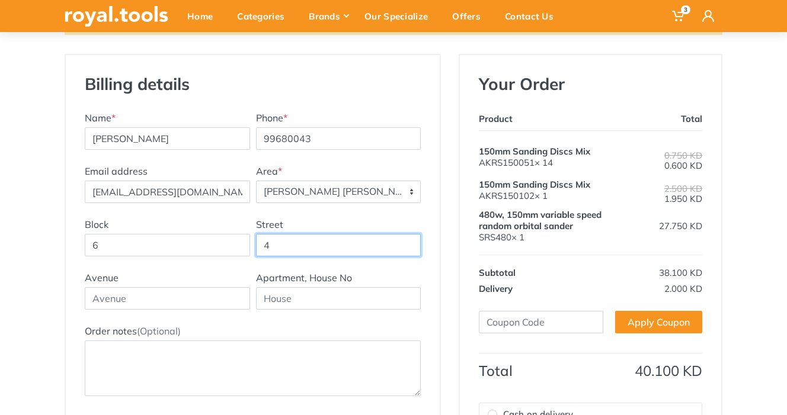
type input "4"
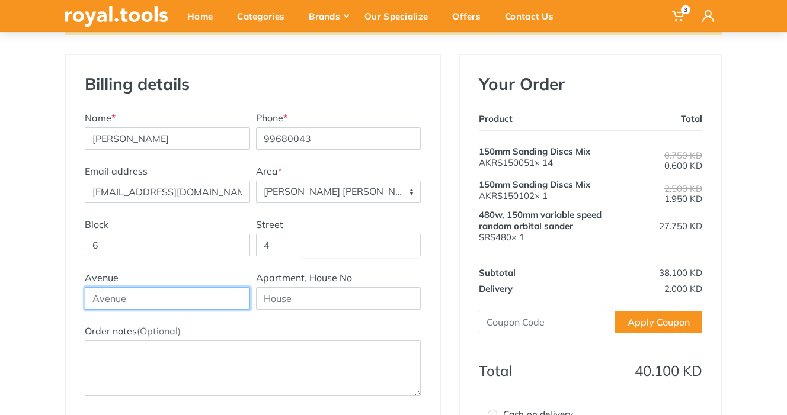
click at [165, 292] on input "text" at bounding box center [167, 298] width 165 height 23
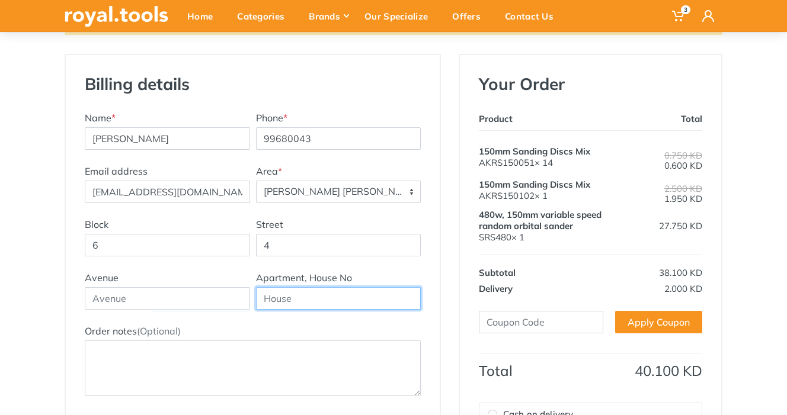
click at [293, 294] on input "text" at bounding box center [338, 298] width 165 height 23
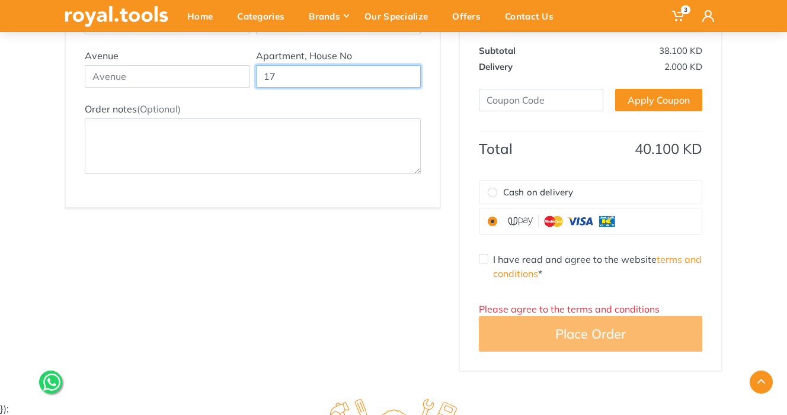
scroll to position [386, 0]
type input "17"
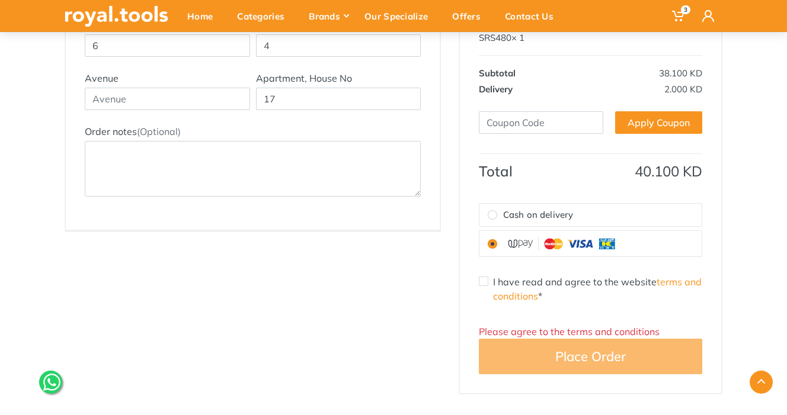
scroll to position [354, 0]
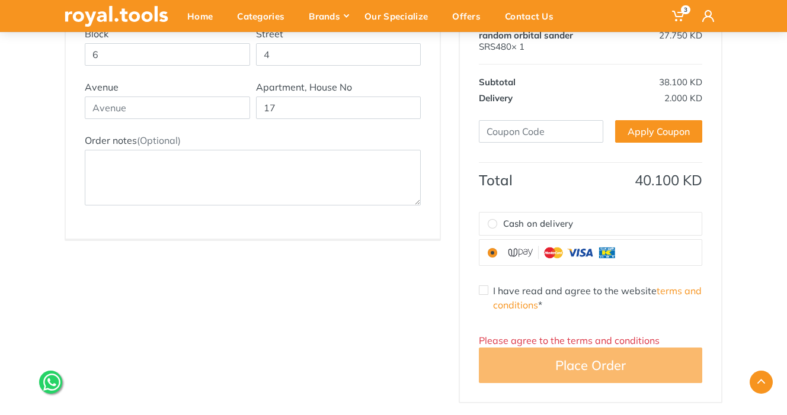
click at [480, 288] on input "I have read and agree to the website terms and conditions *" at bounding box center [483, 289] width 9 height 9
checkbox input "true"
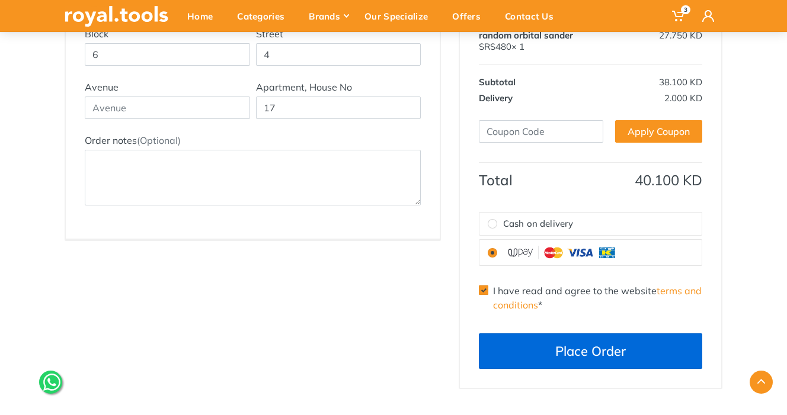
click at [534, 358] on button "Place Order" at bounding box center [590, 351] width 223 height 36
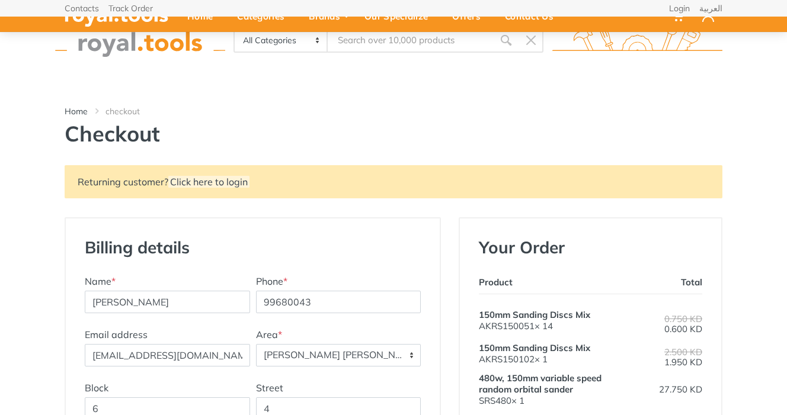
select select "92"
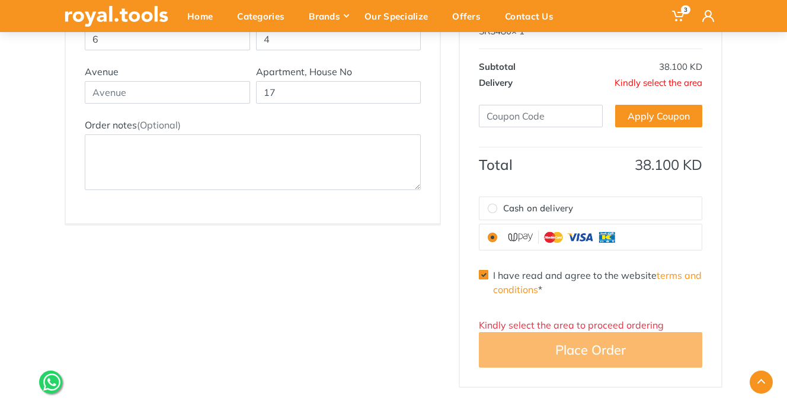
scroll to position [371, 0]
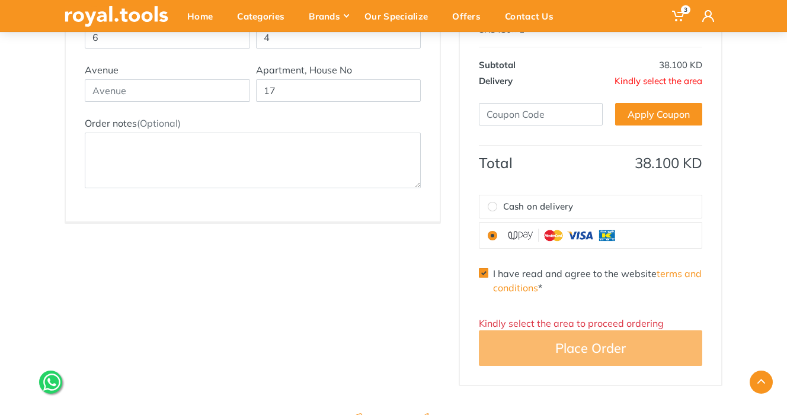
click at [482, 269] on input "I have read and agree to the website terms and conditions *" at bounding box center [483, 272] width 9 height 9
click at [482, 272] on input "I have read and agree to the website terms and conditions *" at bounding box center [483, 272] width 9 height 9
checkbox input "true"
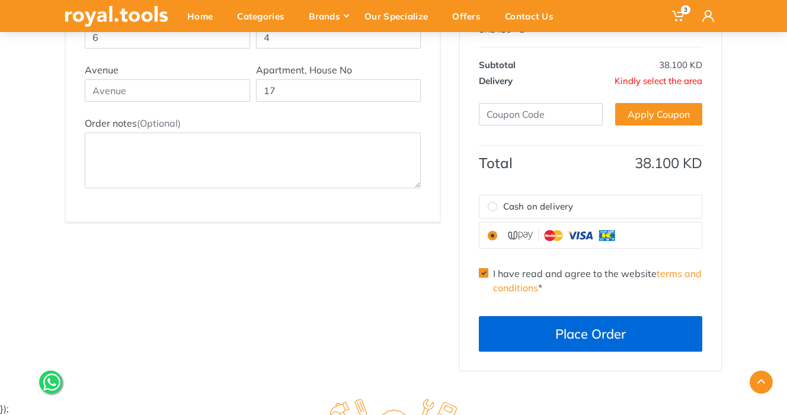
click at [529, 339] on button "Place Order" at bounding box center [590, 334] width 223 height 36
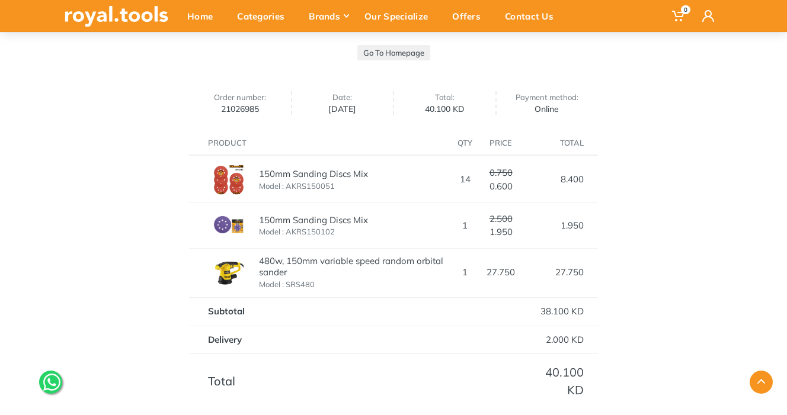
scroll to position [219, 0]
